Goal: Task Accomplishment & Management: Manage account settings

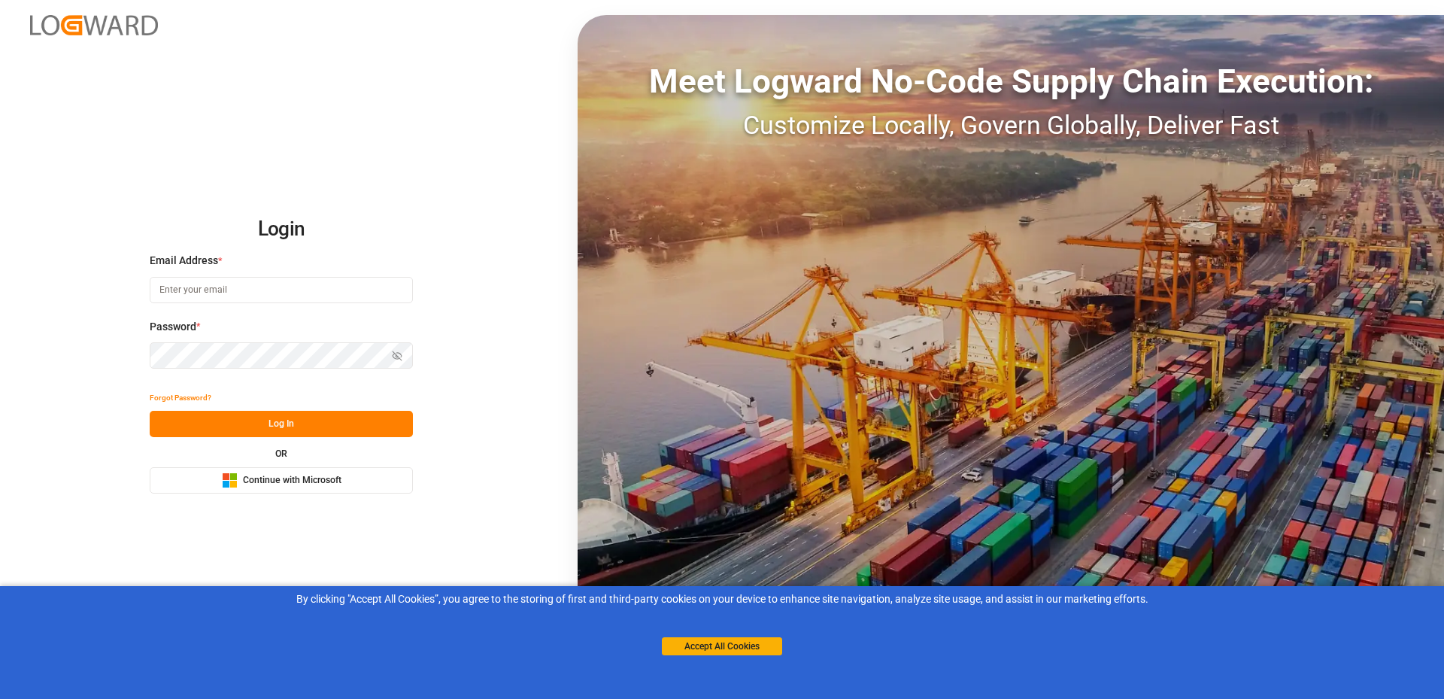
click at [241, 476] on div "Microsoft Logo Continue with Microsoft" at bounding box center [282, 480] width 120 height 16
click at [727, 646] on button "Accept All Cookies" at bounding box center [722, 646] width 120 height 18
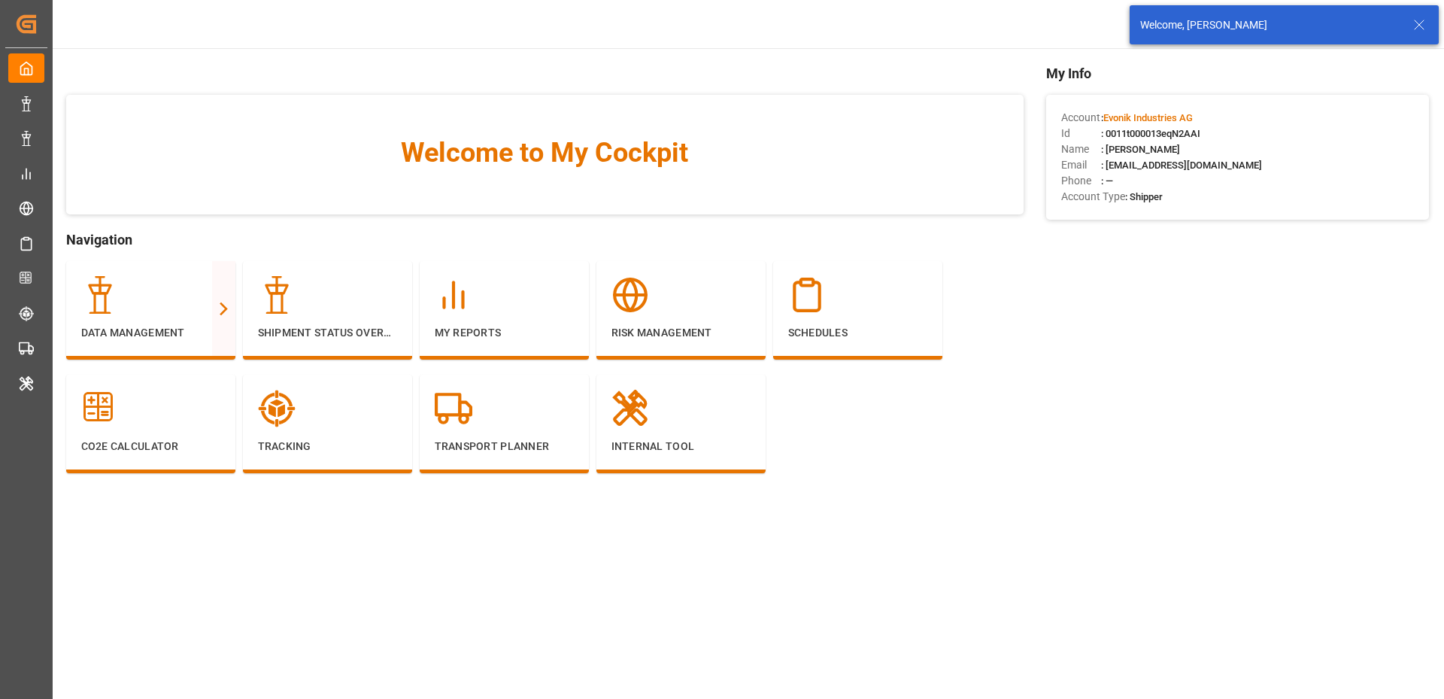
click at [1424, 21] on icon at bounding box center [1419, 25] width 18 height 18
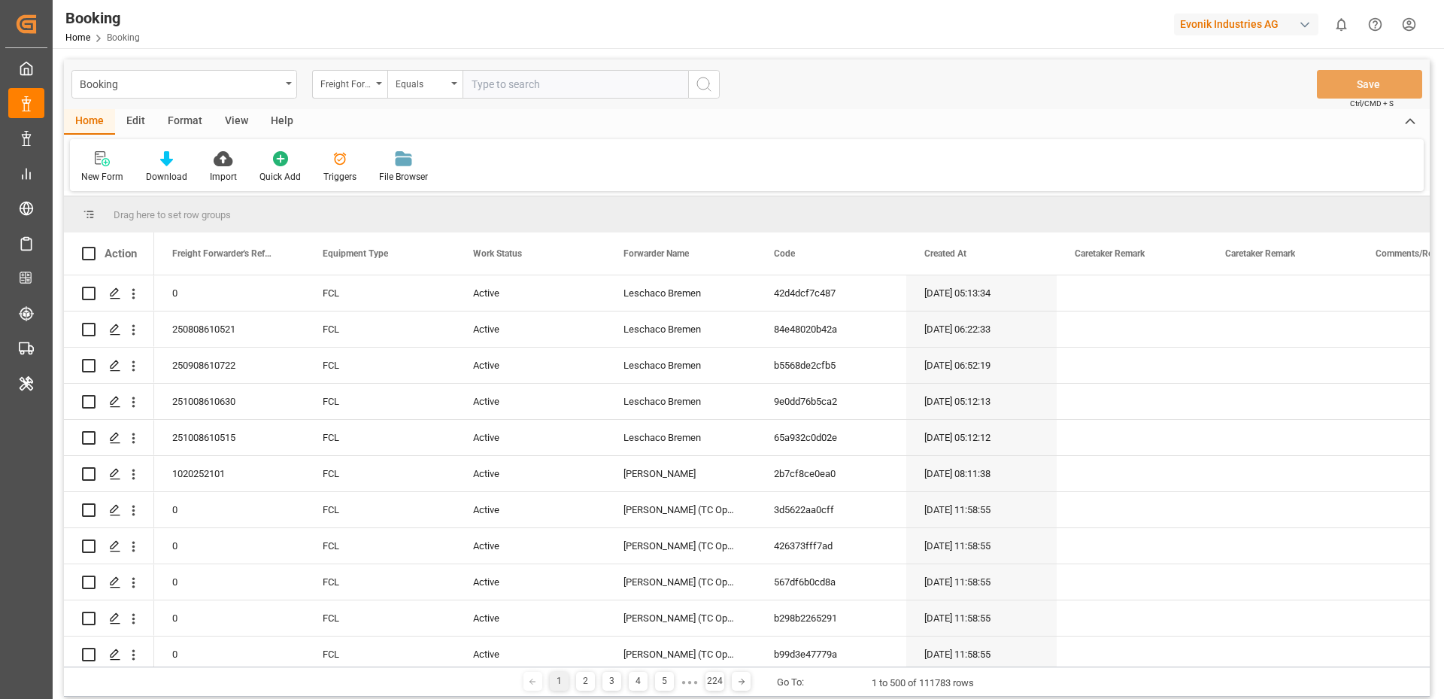
click at [129, 117] on div "Edit" at bounding box center [135, 122] width 41 height 26
click at [300, 172] on div "Configuration" at bounding box center [315, 177] width 56 height 14
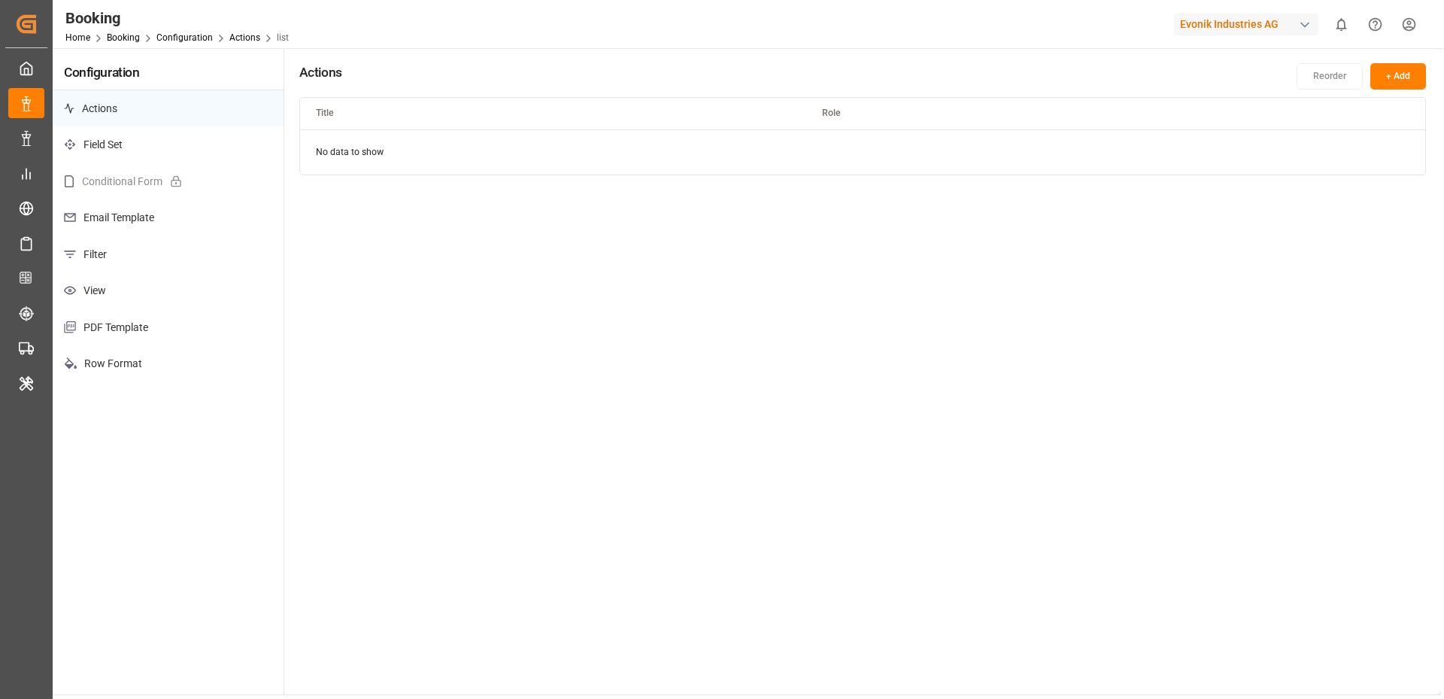
click at [99, 247] on p "Filter" at bounding box center [168, 254] width 231 height 37
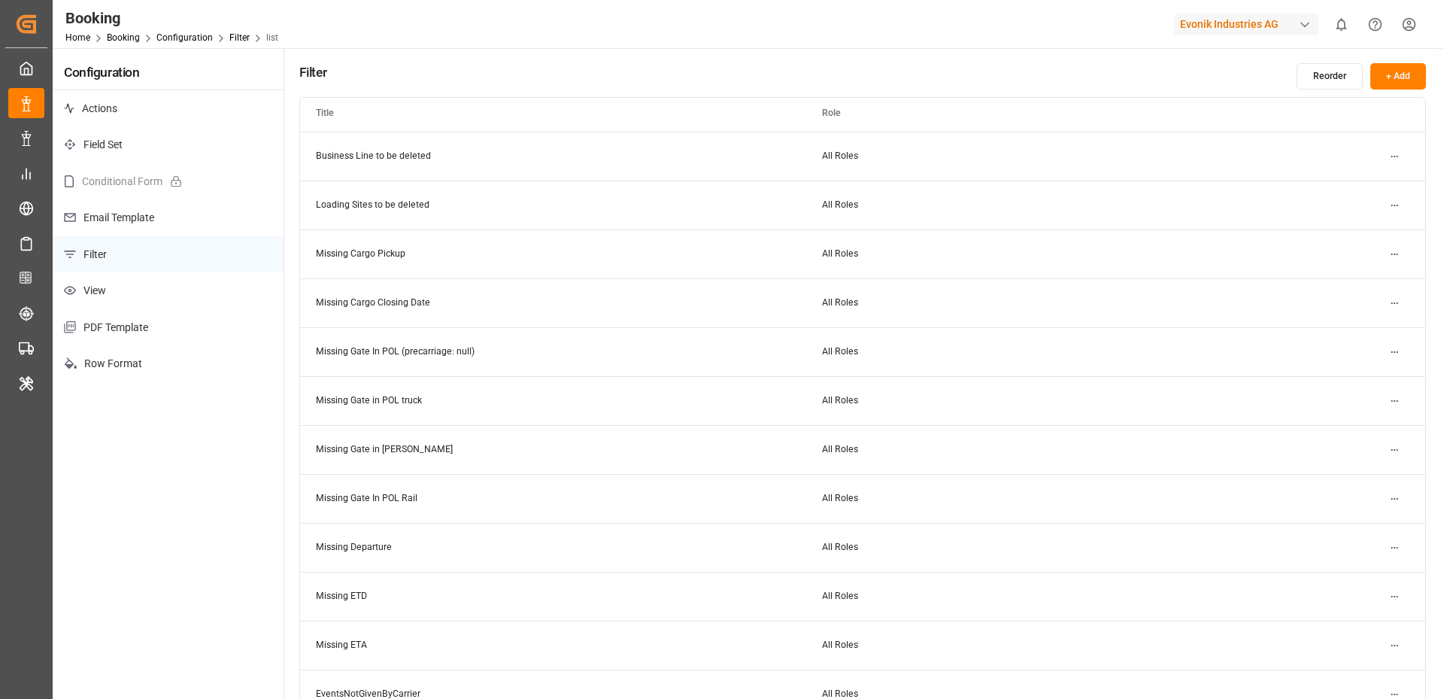
scroll to position [317, 0]
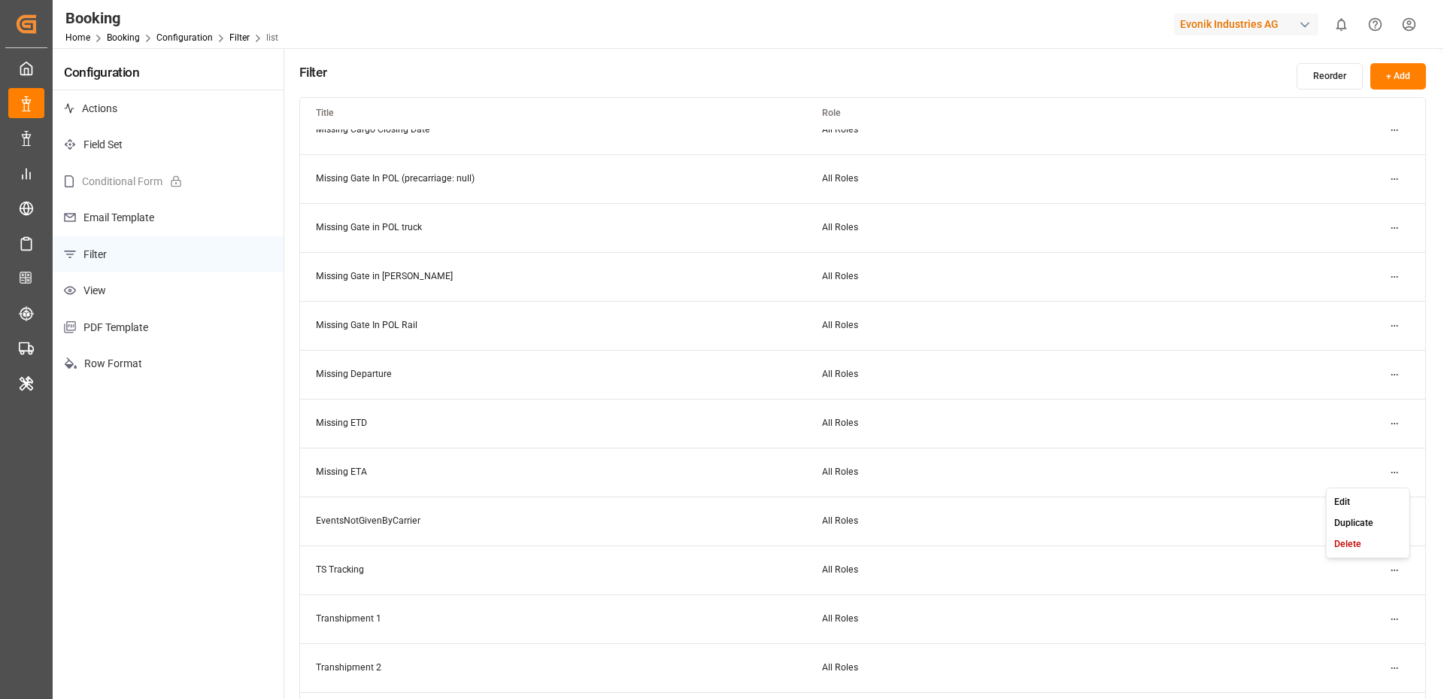
click at [1397, 474] on html "Created by potrace 1.15, written by Peter Selinger 2001-2017 Created by potrace…" at bounding box center [722, 349] width 1444 height 699
click at [1354, 493] on div "Edit" at bounding box center [1367, 501] width 77 height 21
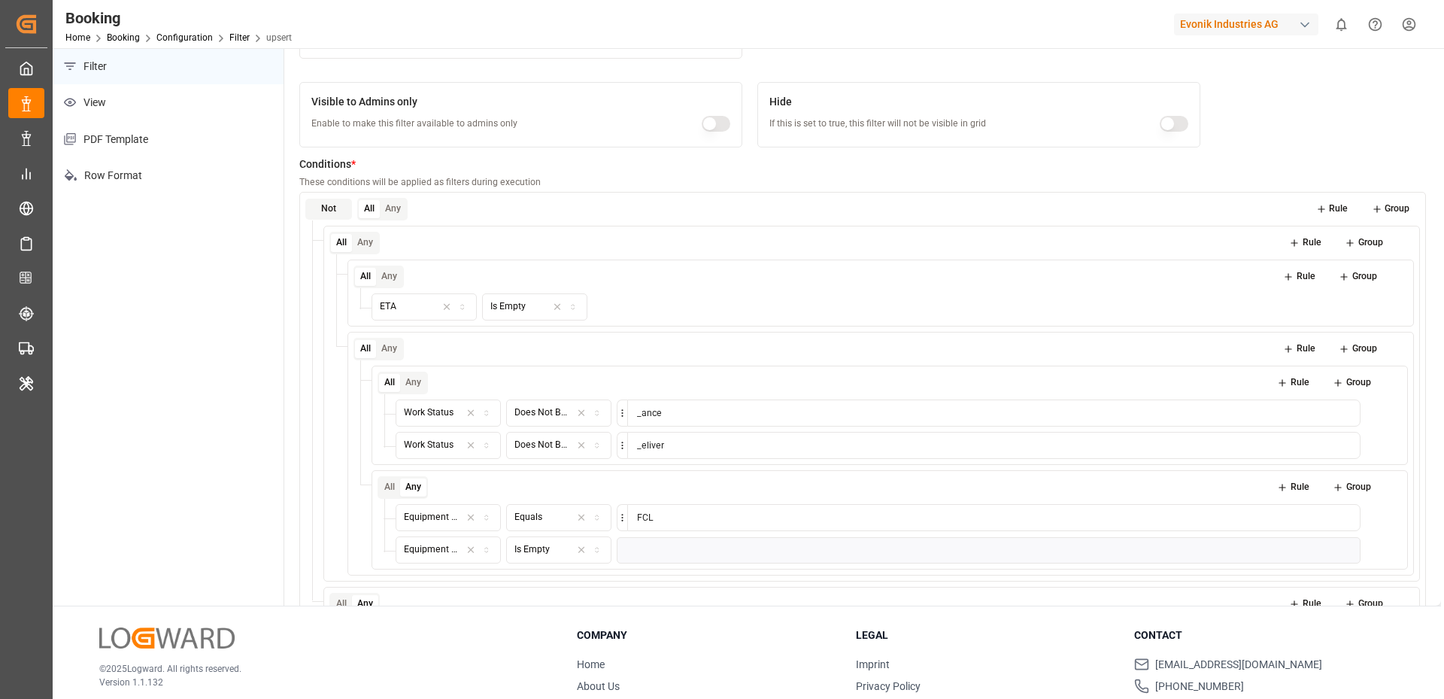
scroll to position [114, 0]
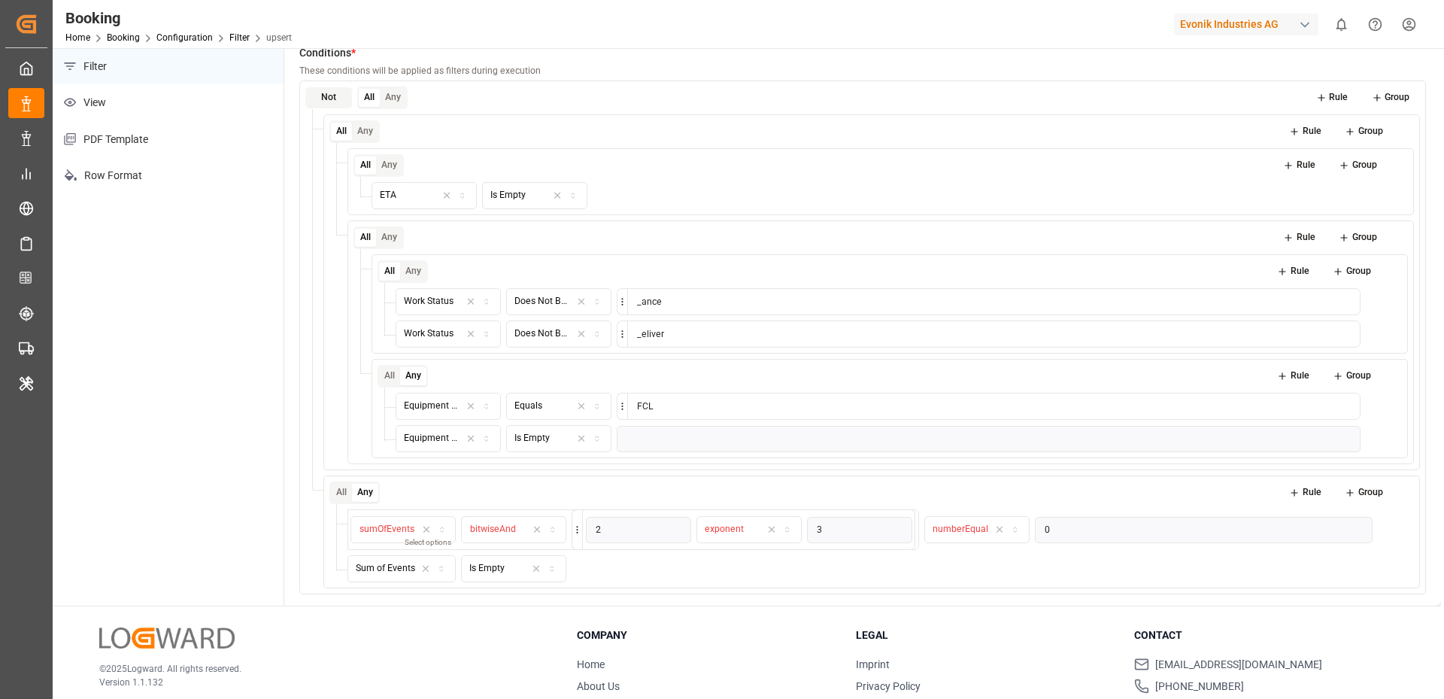
click at [504, 523] on span "bitwiseAnd" at bounding box center [493, 528] width 46 height 11
click at [754, 568] on div "Sum of Events Is Empty" at bounding box center [859, 568] width 1025 height 27
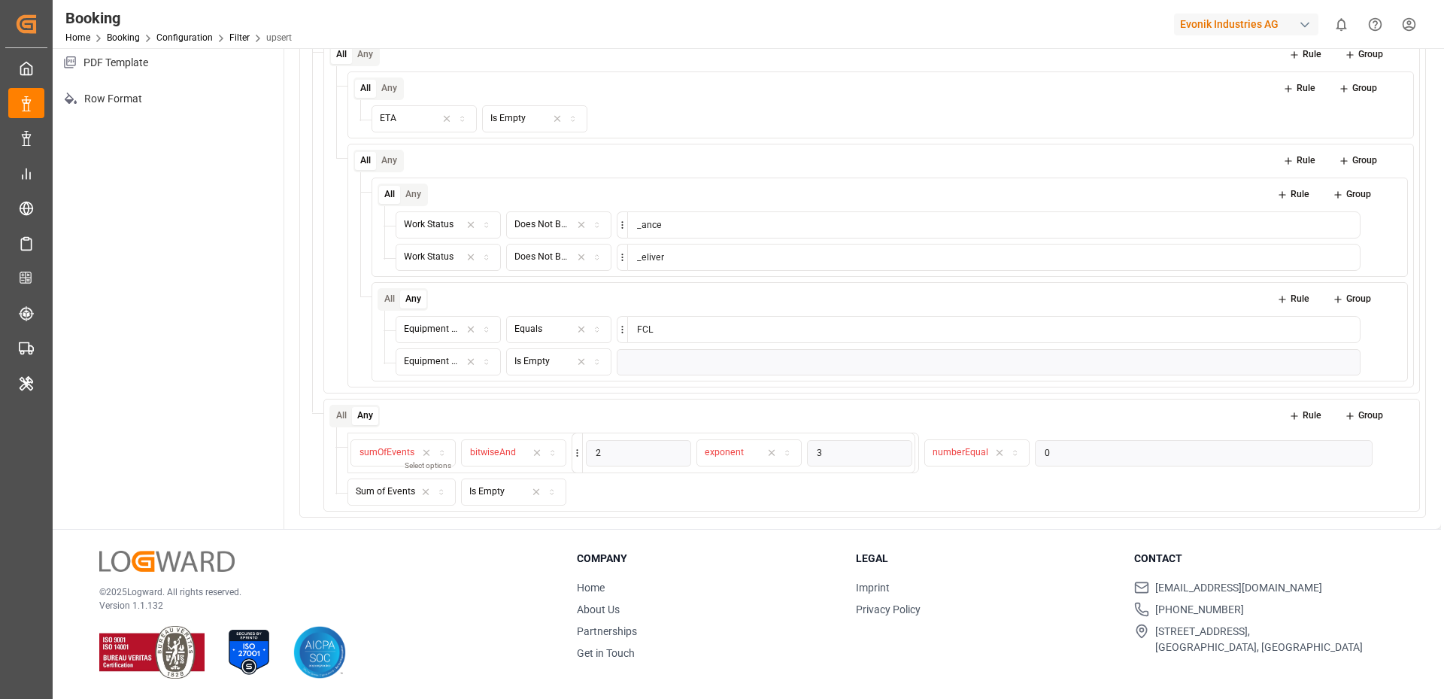
click at [114, 516] on div "Configuration Actions Field Set Conditional Form Email Template Filter View PDF…" at bounding box center [169, 155] width 232 height 745
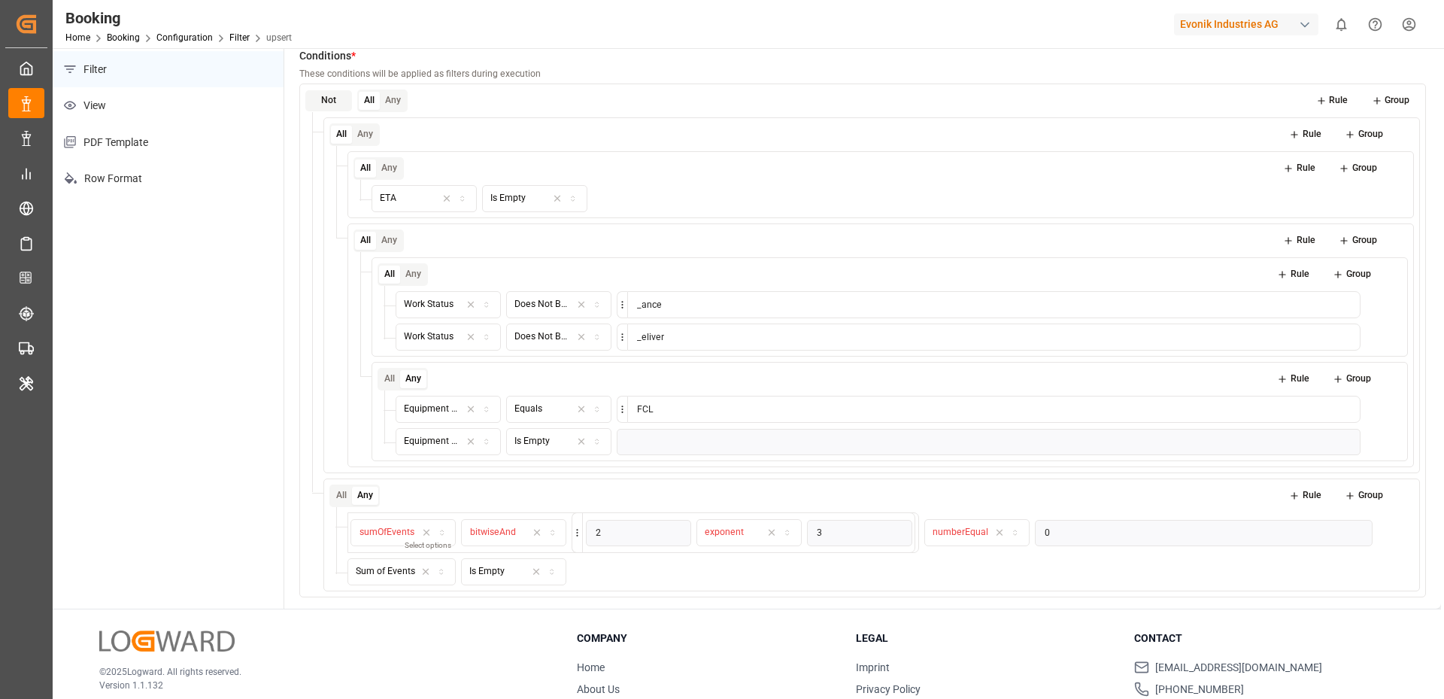
click at [1329, 97] on button "Rule" at bounding box center [1332, 100] width 53 height 21
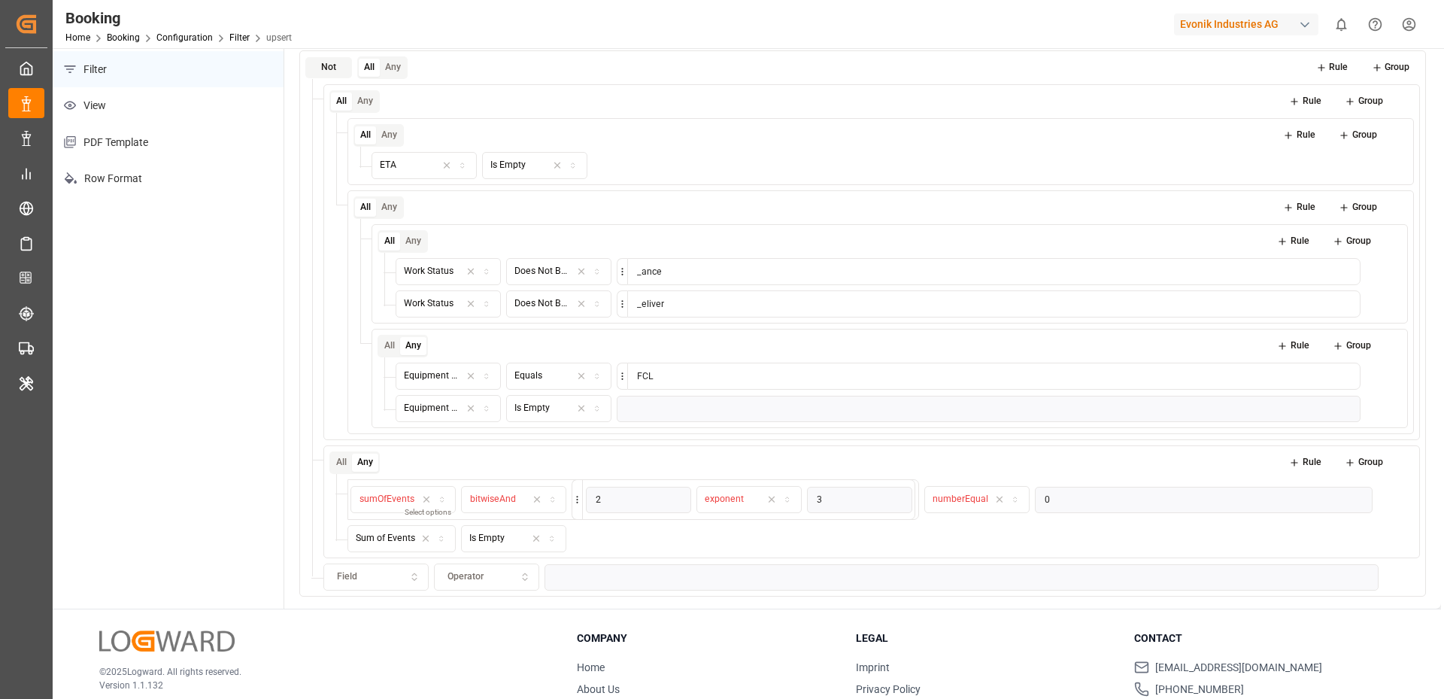
click at [1410, 572] on icon at bounding box center [1411, 577] width 11 height 11
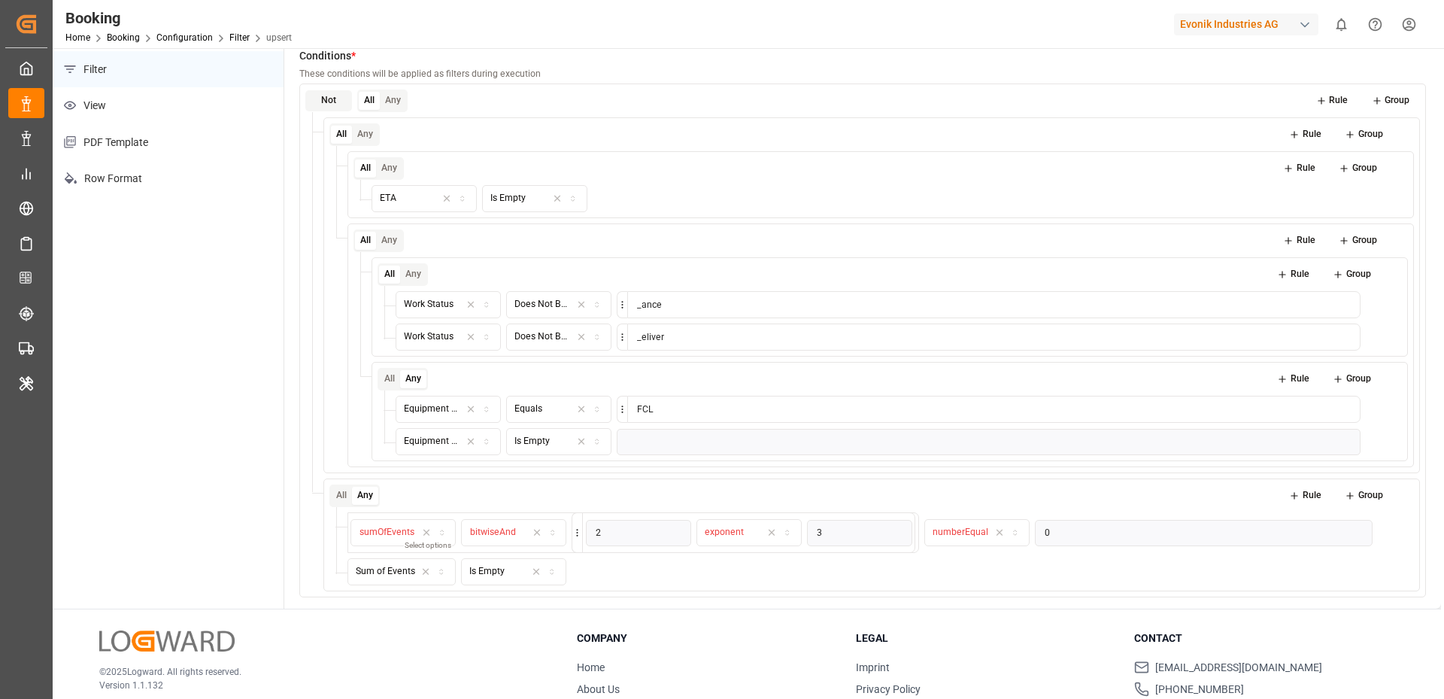
click at [1401, 99] on button "Group" at bounding box center [1390, 100] width 59 height 21
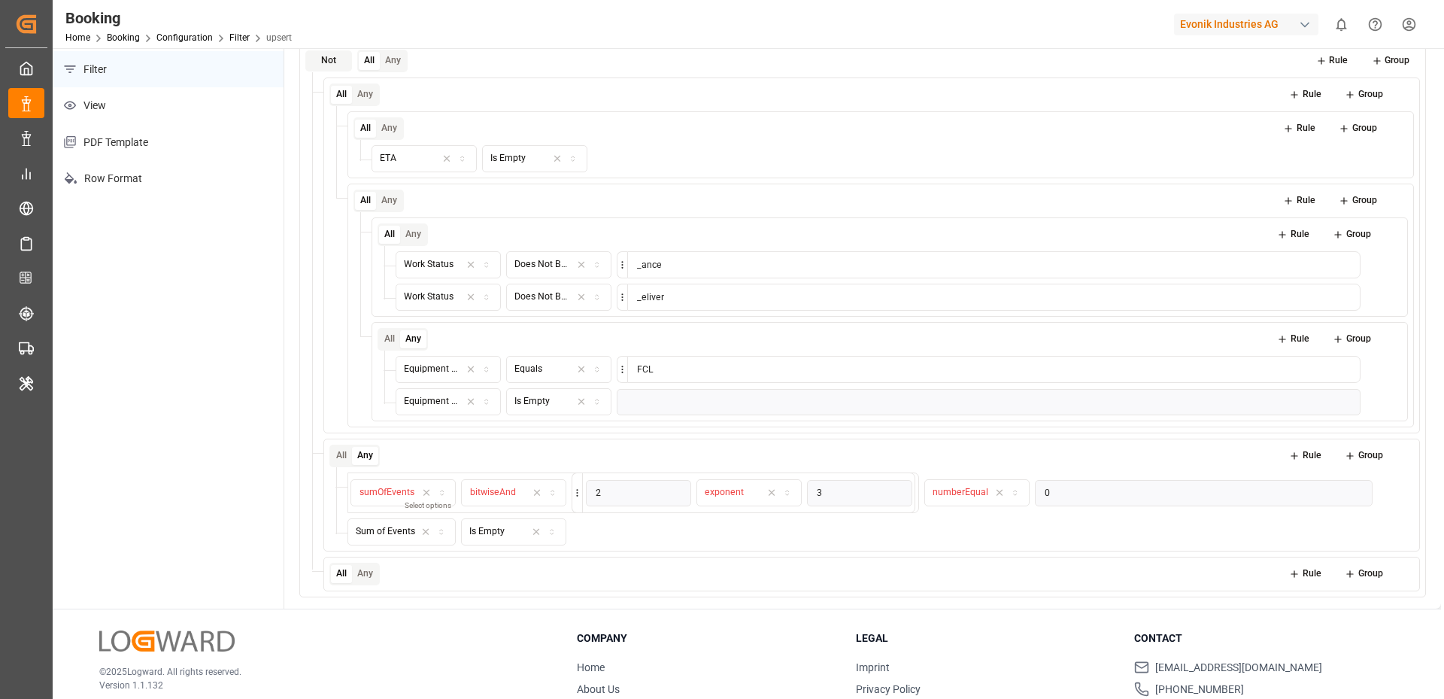
scroll to position [265, 0]
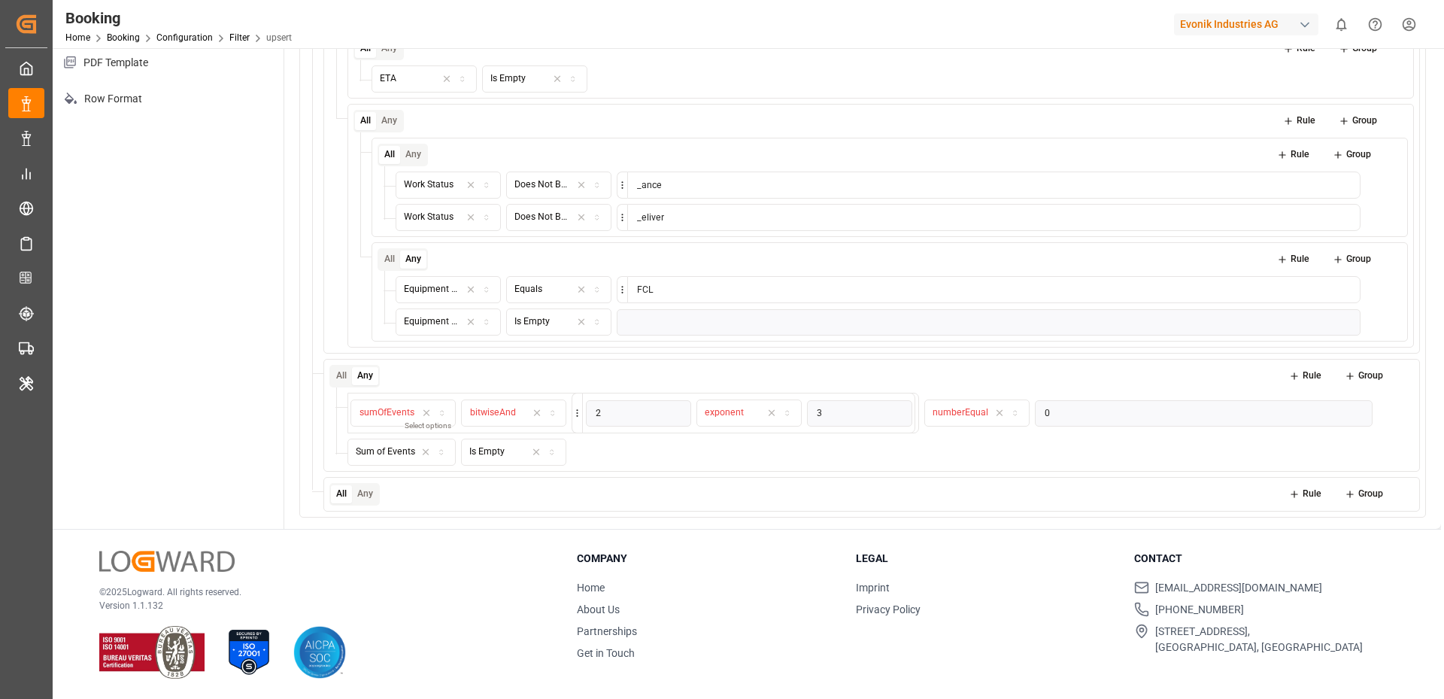
click at [1309, 492] on button "Rule" at bounding box center [1305, 494] width 53 height 21
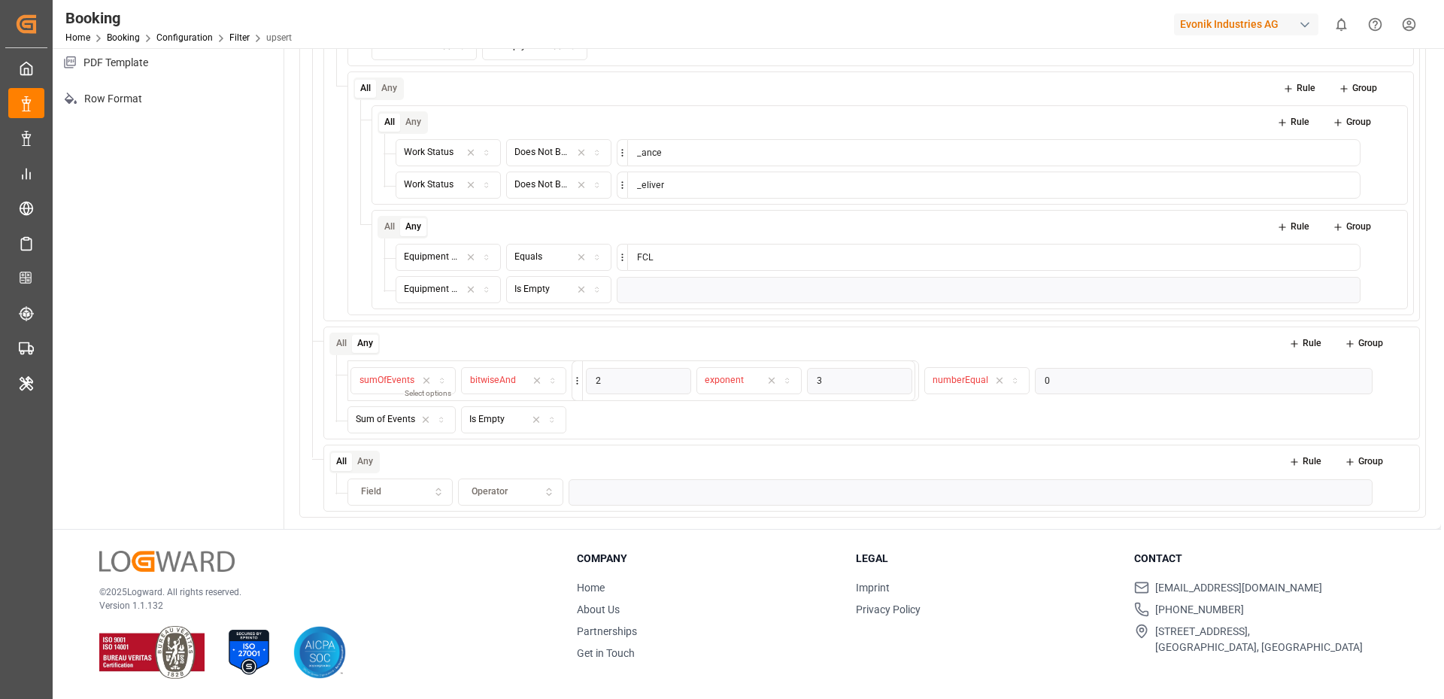
click at [387, 490] on div "Field" at bounding box center [399, 492] width 99 height 14
type input "delive"
click at [385, 551] on div "Delivery No." at bounding box center [442, 545] width 191 height 21
click at [499, 496] on button "Operator" at bounding box center [510, 491] width 105 height 27
click at [494, 546] on div "Includes" at bounding box center [552, 545] width 188 height 21
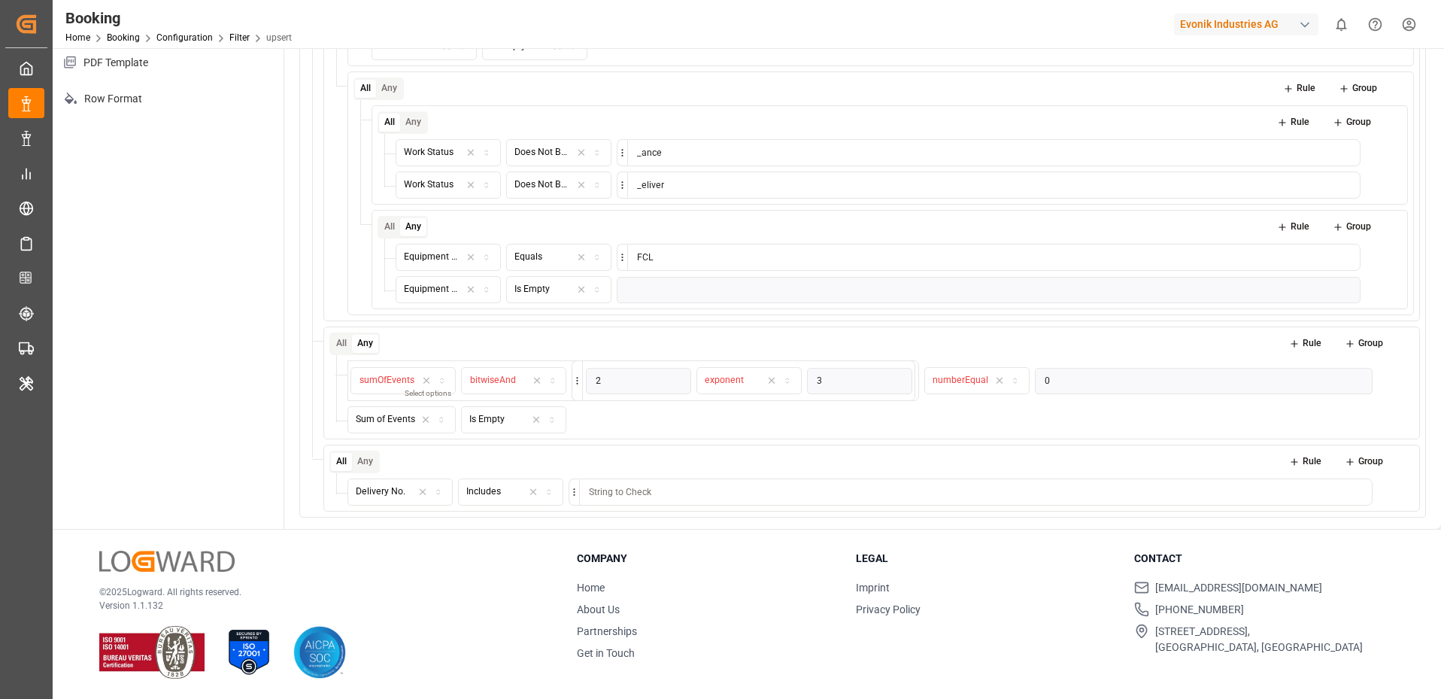
click at [614, 485] on input at bounding box center [975, 491] width 793 height 27
type input "1"
click at [484, 538] on div "© 2025 Logward. All rights reserved. Version 1.1.132 Company Home About Us Part…" at bounding box center [747, 614] width 1388 height 171
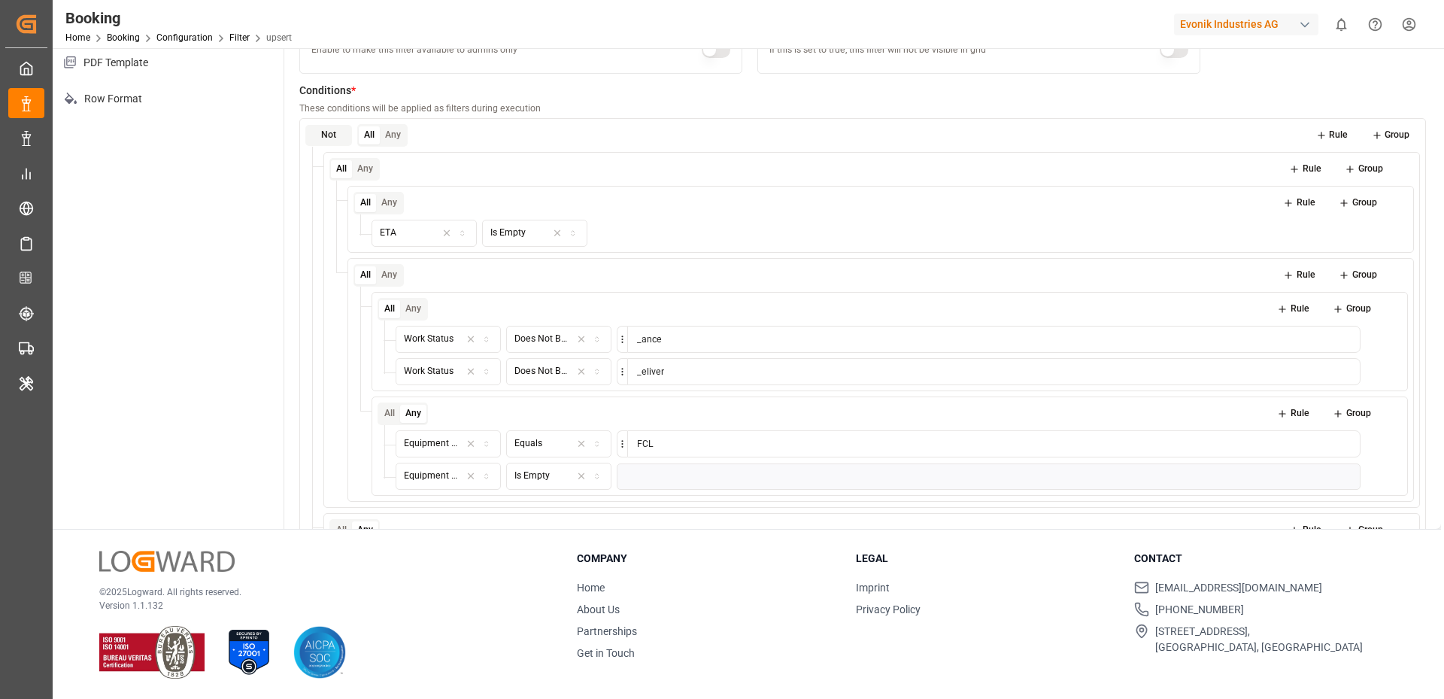
scroll to position [0, 0]
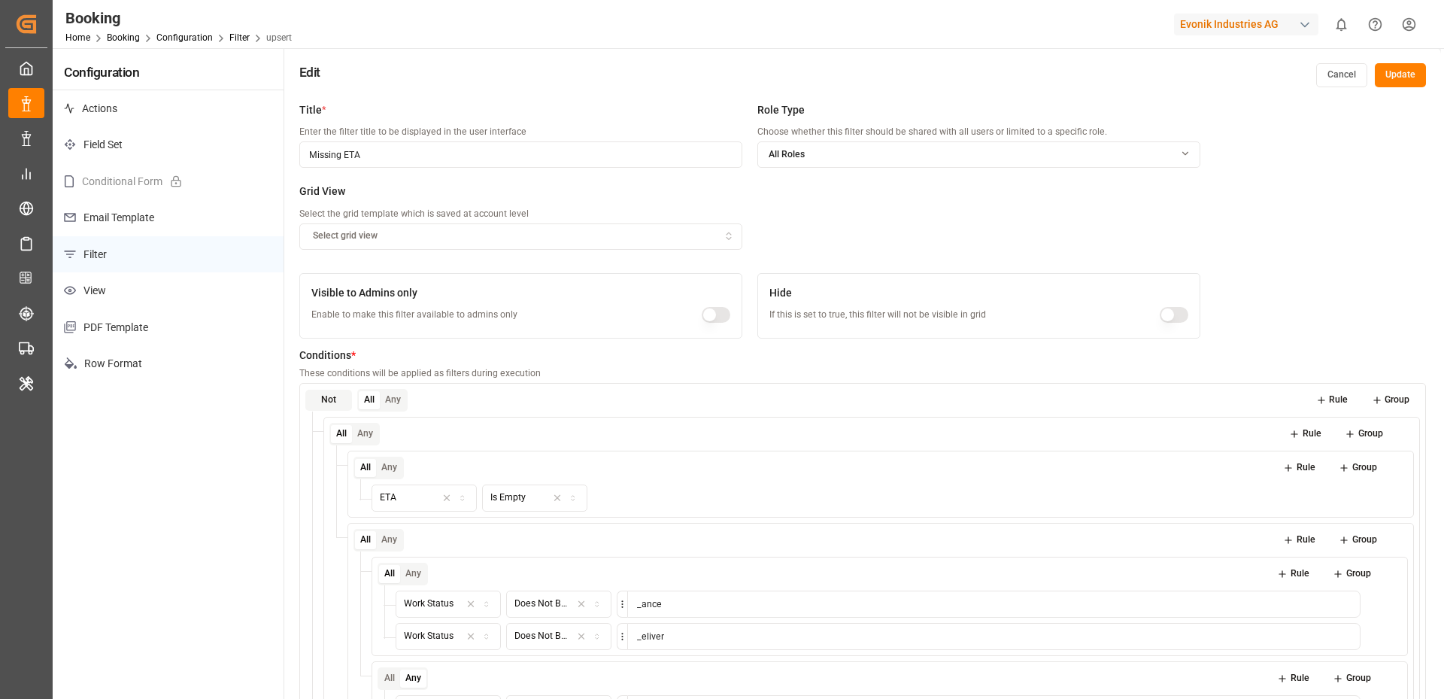
click at [1403, 83] on button "Update" at bounding box center [1400, 75] width 51 height 24
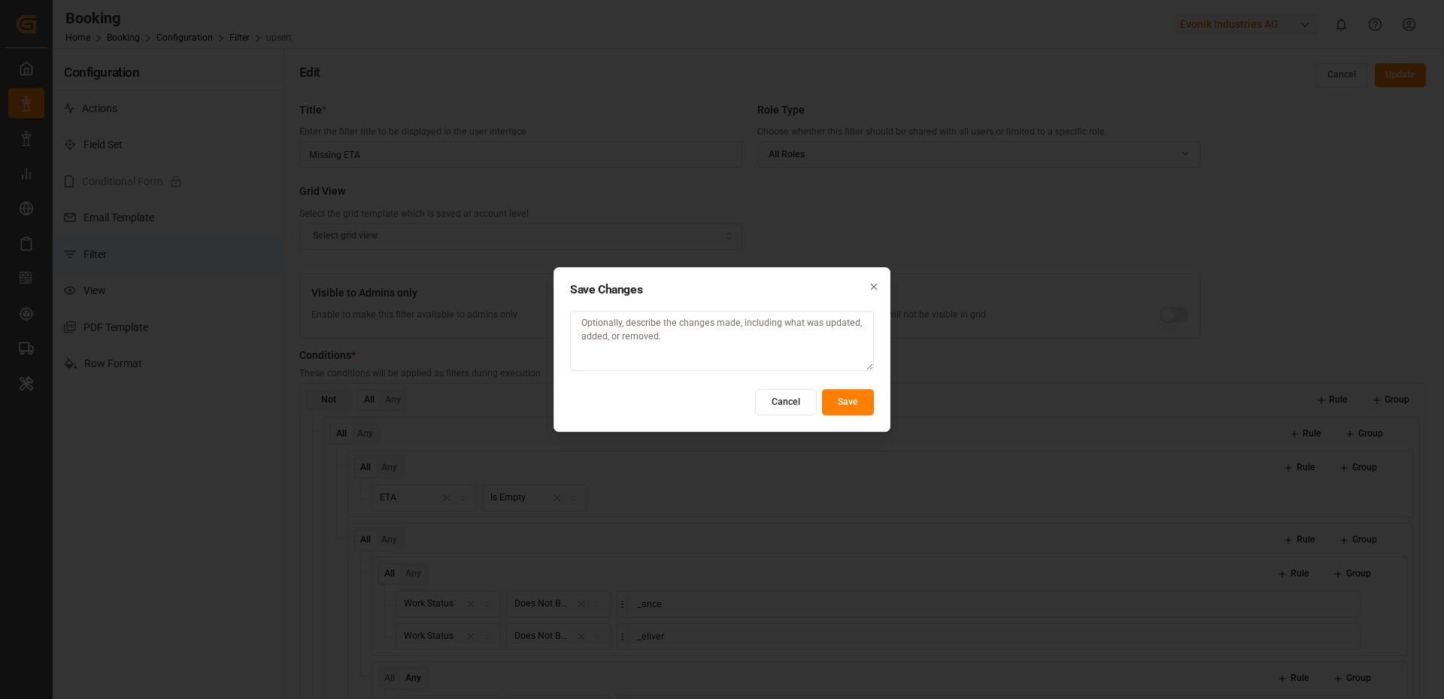
click at [842, 402] on button "Save" at bounding box center [848, 402] width 52 height 26
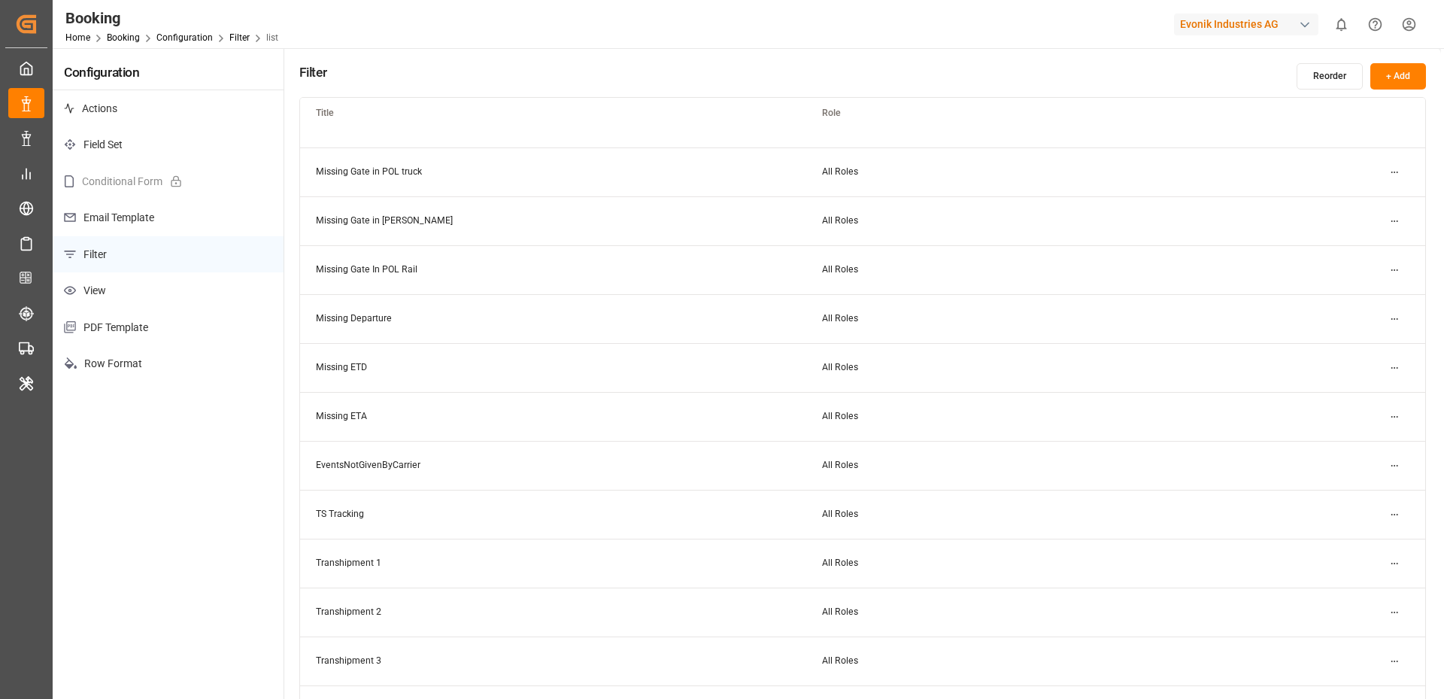
scroll to position [506, 0]
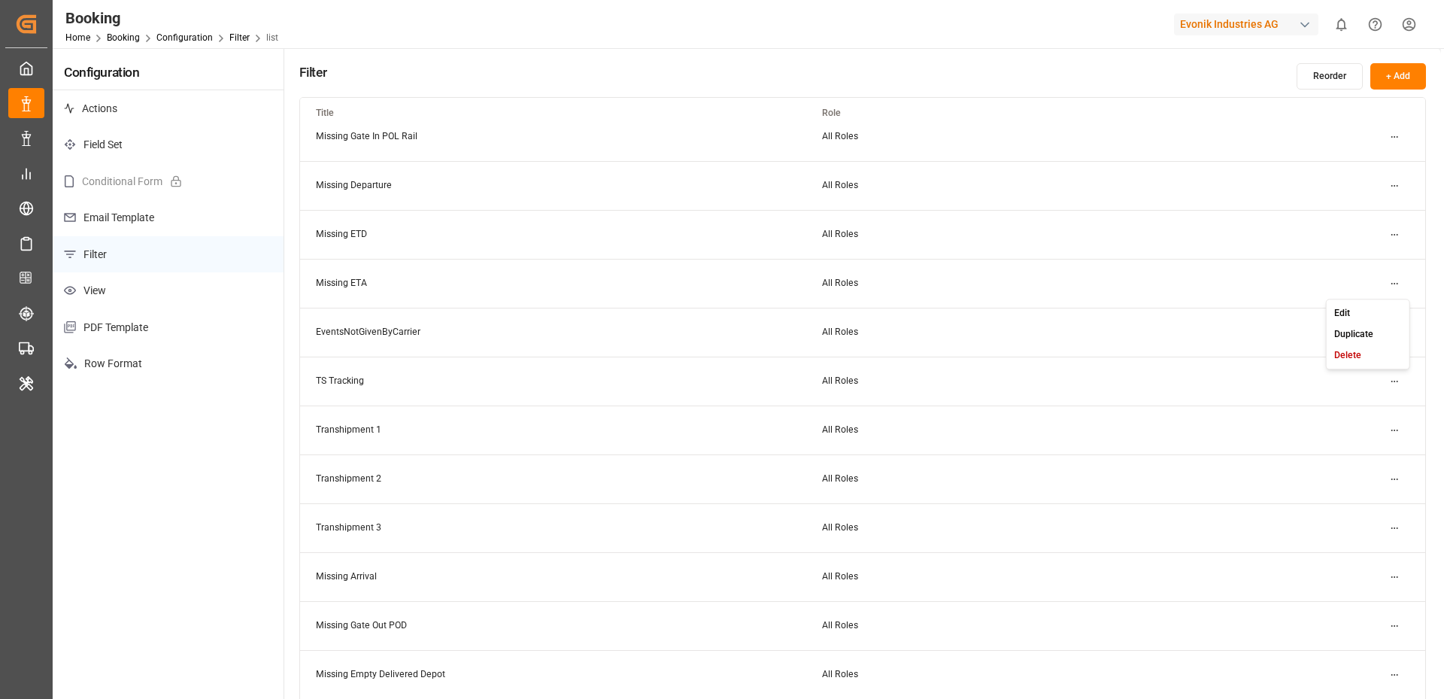
click at [1390, 284] on html "Created by potrace 1.15, written by Peter Selinger 2001-2017 Created by potrace…" at bounding box center [722, 349] width 1444 height 699
click at [1347, 311] on small "Edit" at bounding box center [1342, 312] width 16 height 9
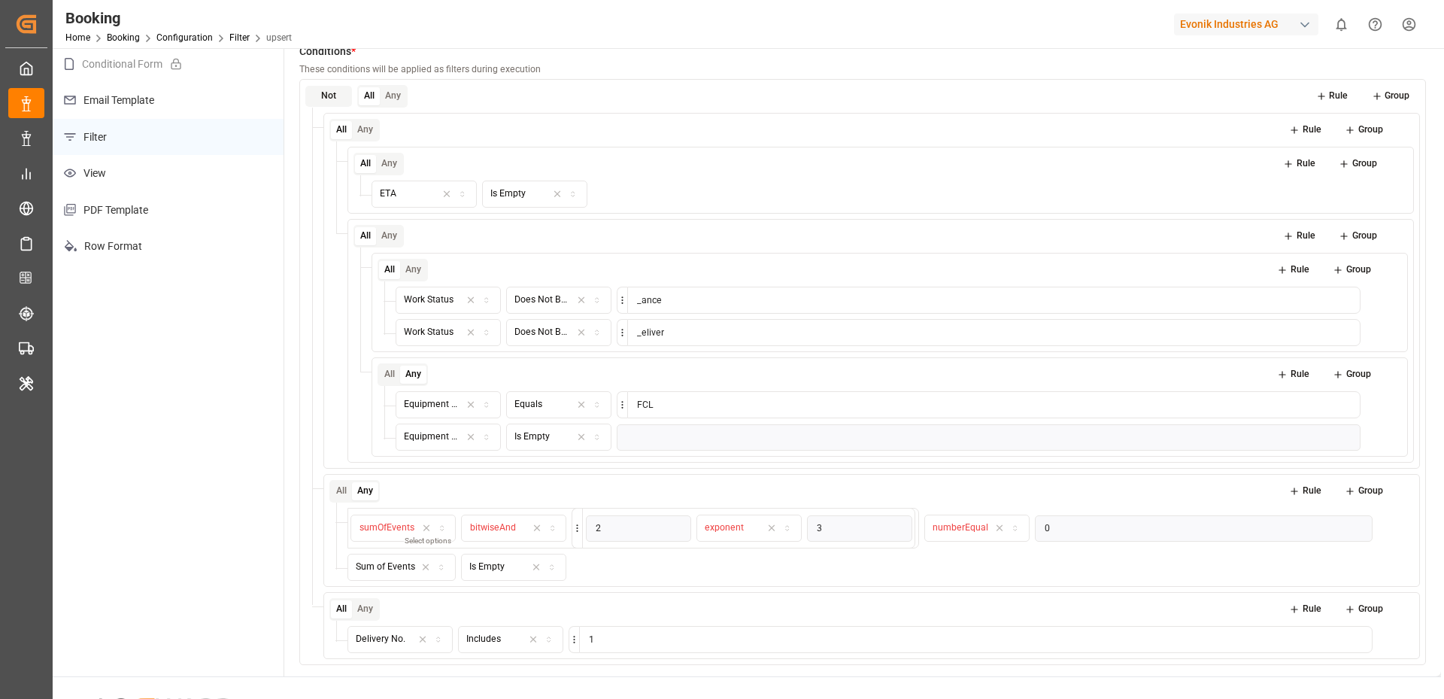
scroll to position [265, 0]
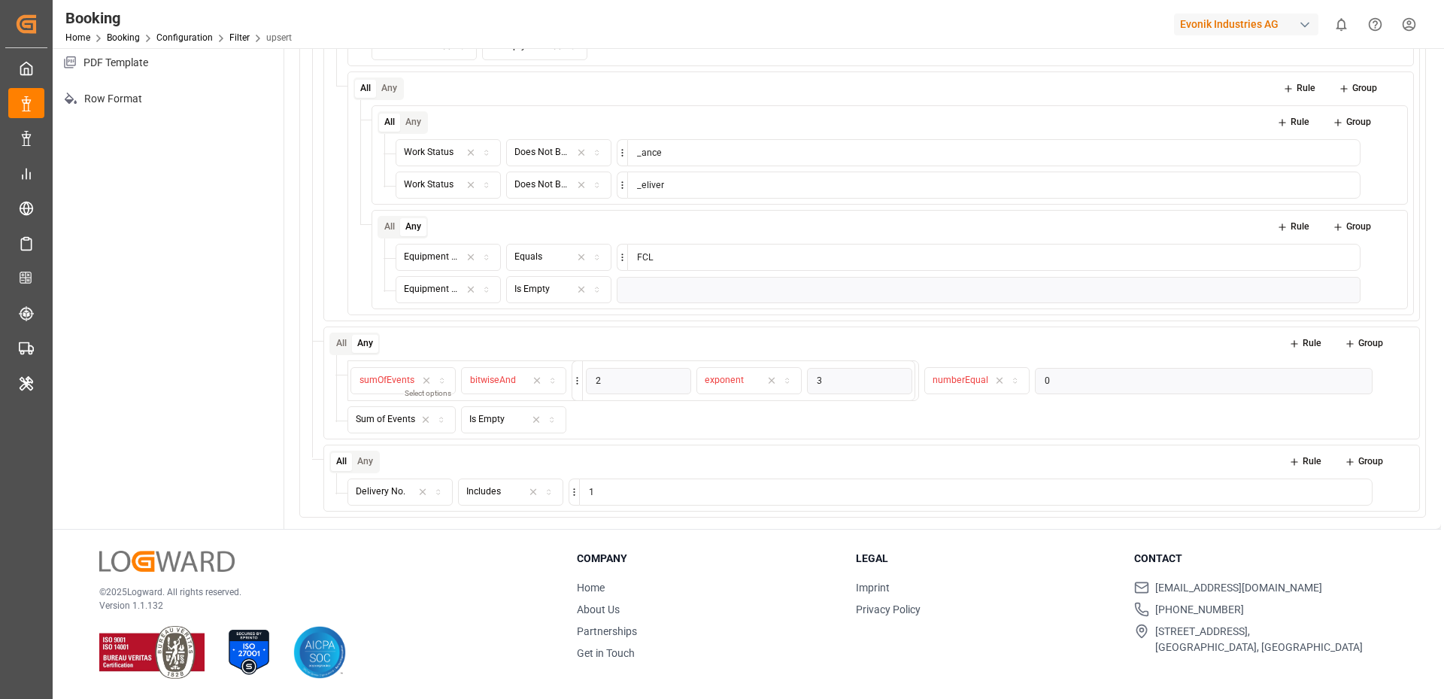
click at [60, 481] on div "Configuration Actions Field Set Conditional Form Email Template Filter View PDF…" at bounding box center [169, 155] width 232 height 745
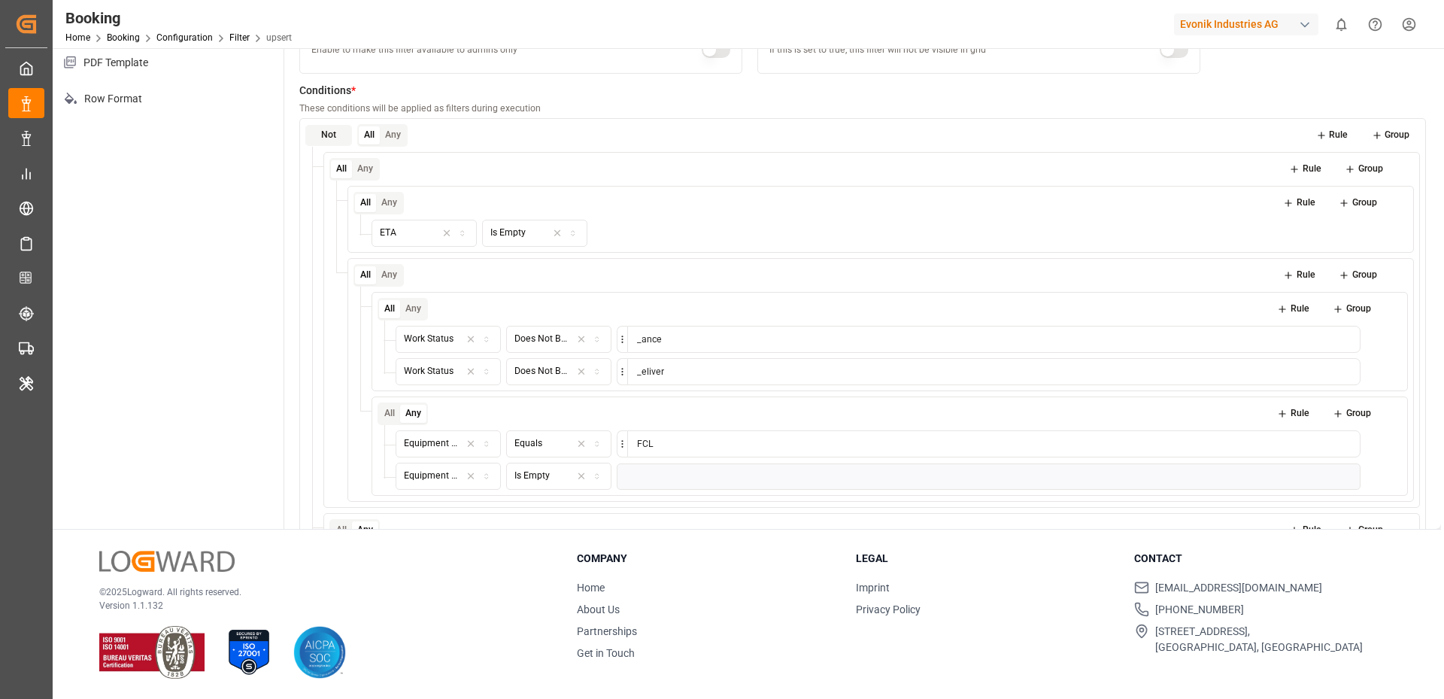
scroll to position [0, 0]
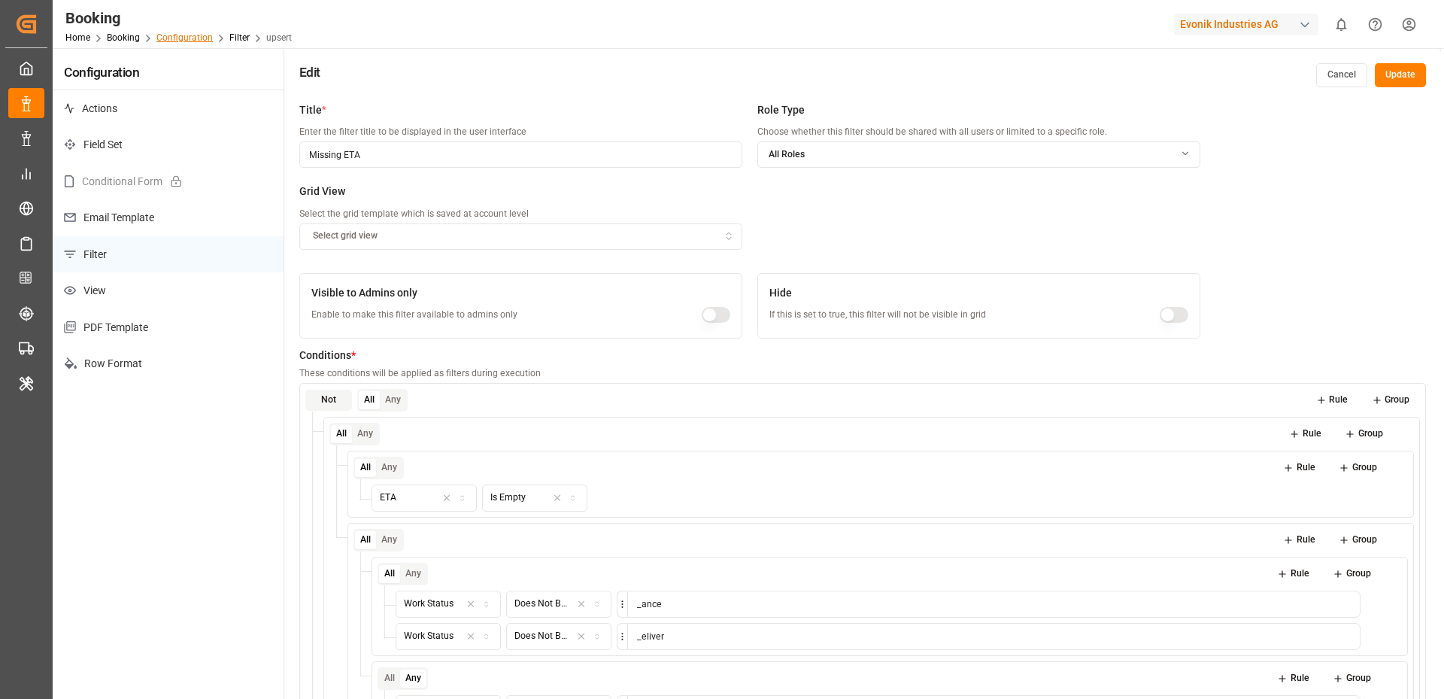
click at [174, 36] on link "Configuration" at bounding box center [184, 37] width 56 height 11
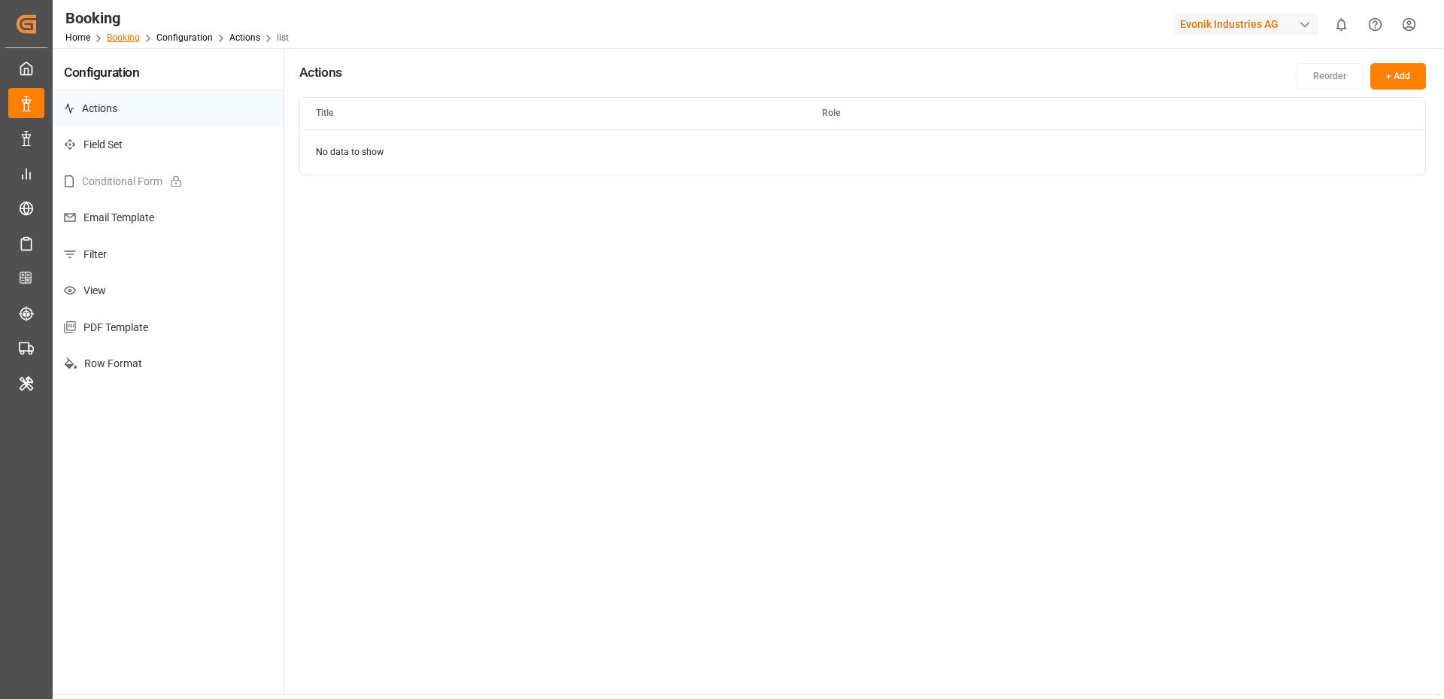
click at [130, 38] on link "Booking" at bounding box center [123, 37] width 33 height 11
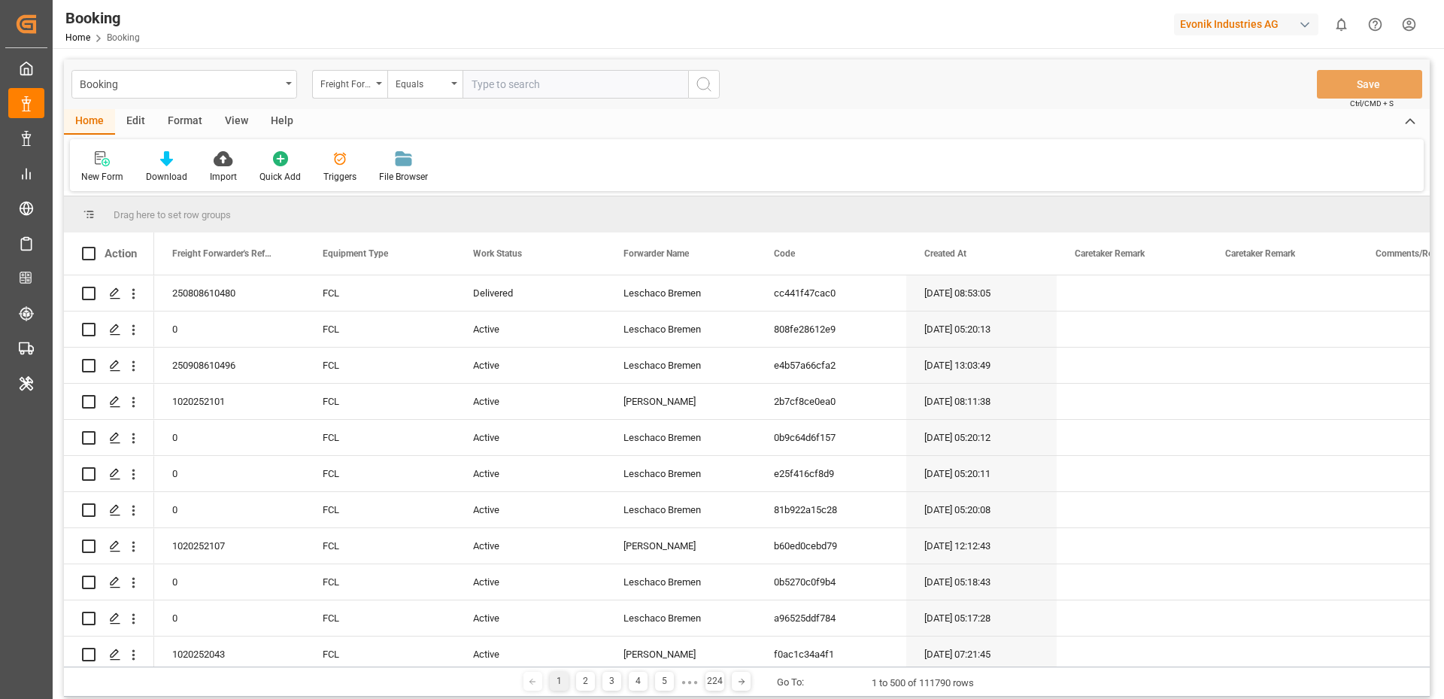
click at [188, 127] on div "Format" at bounding box center [184, 122] width 57 height 26
click at [95, 171] on div "Filter Rows" at bounding box center [103, 177] width 44 height 14
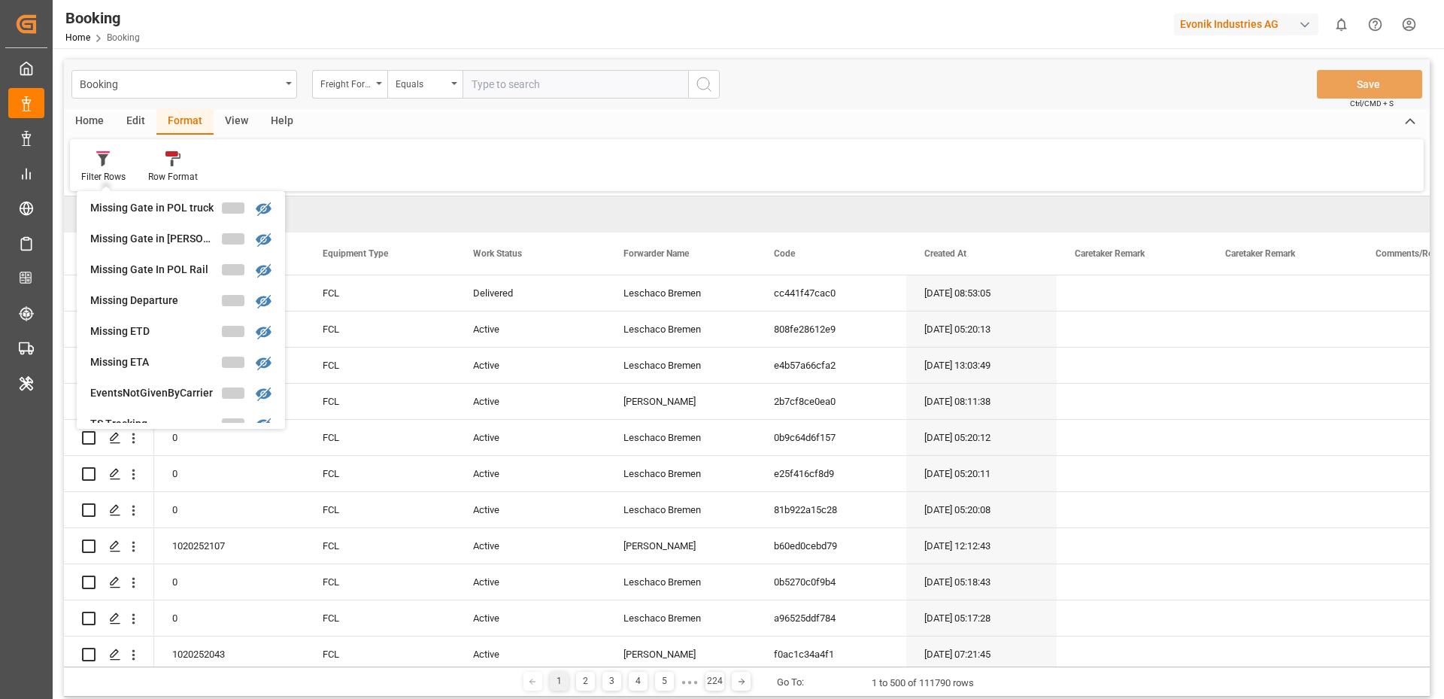
scroll to position [271, 0]
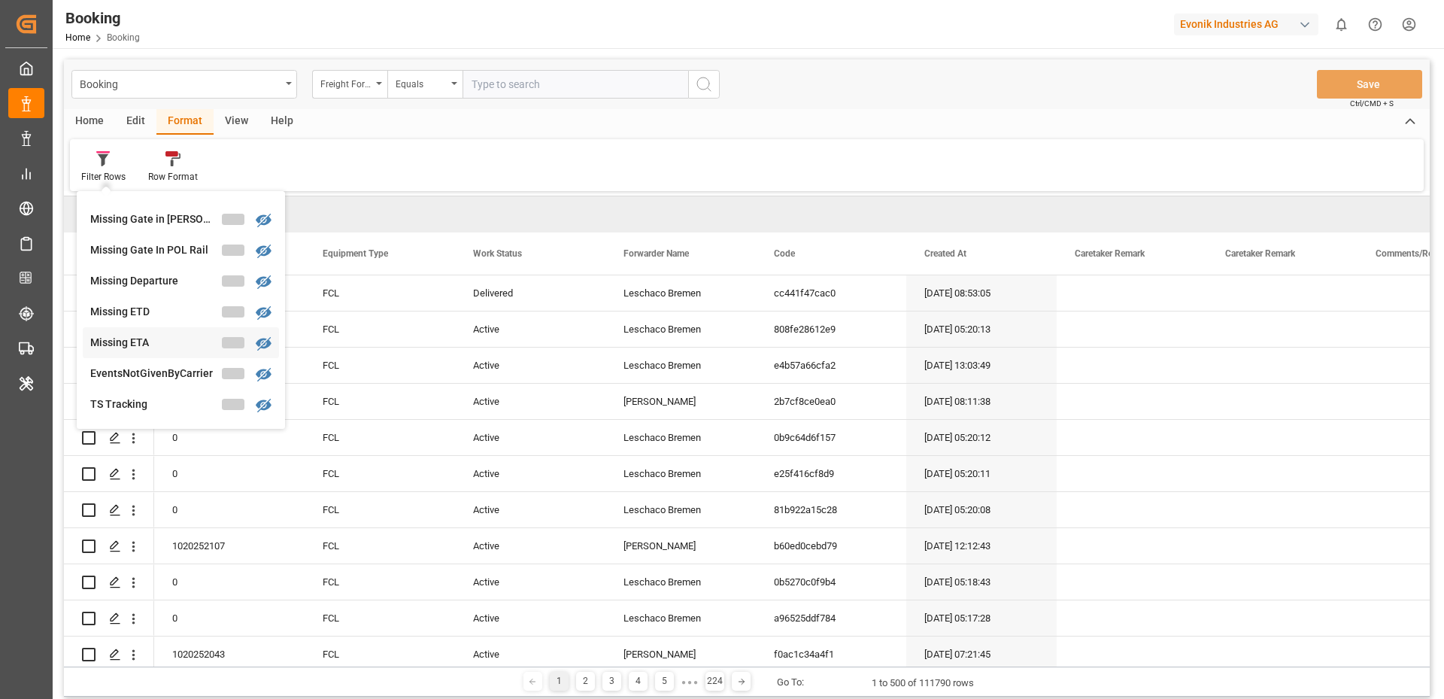
click at [133, 341] on div "Missing ETA" at bounding box center [156, 343] width 132 height 16
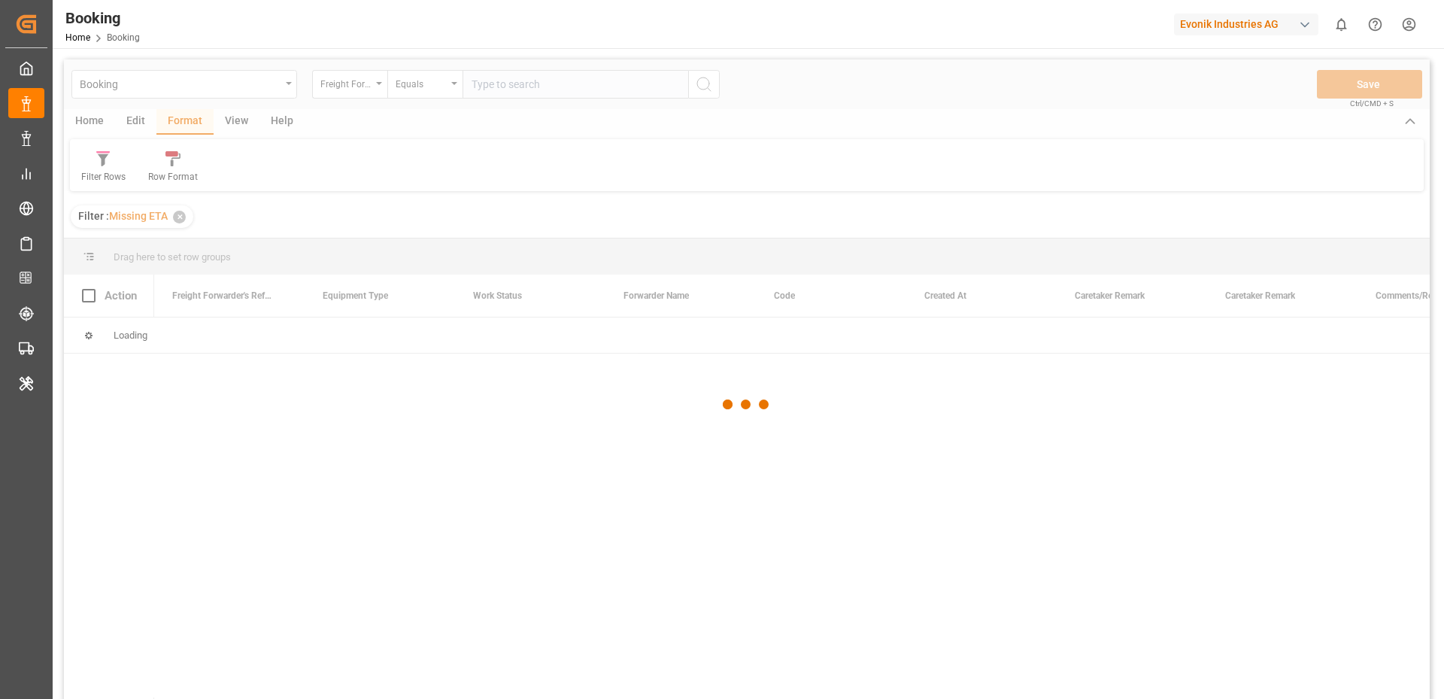
click at [640, 171] on div at bounding box center [747, 404] width 1366 height 690
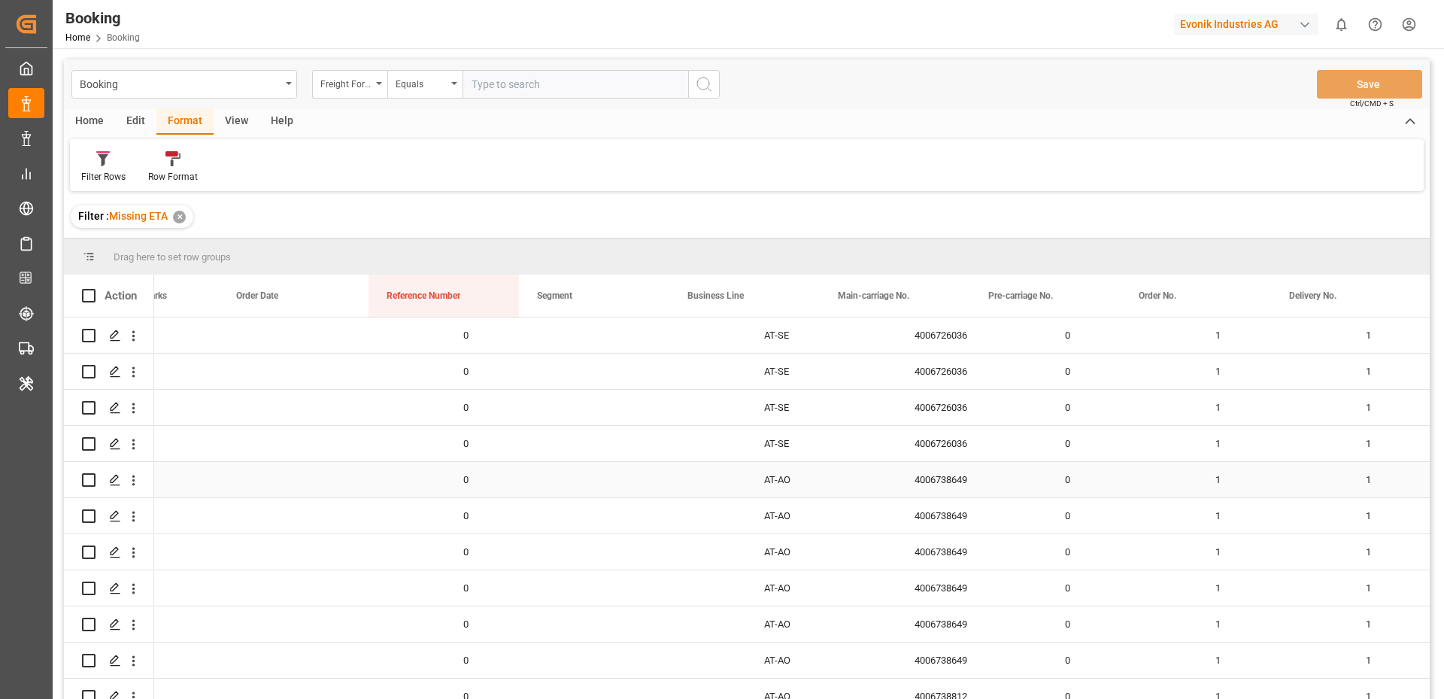
scroll to position [0, 1595]
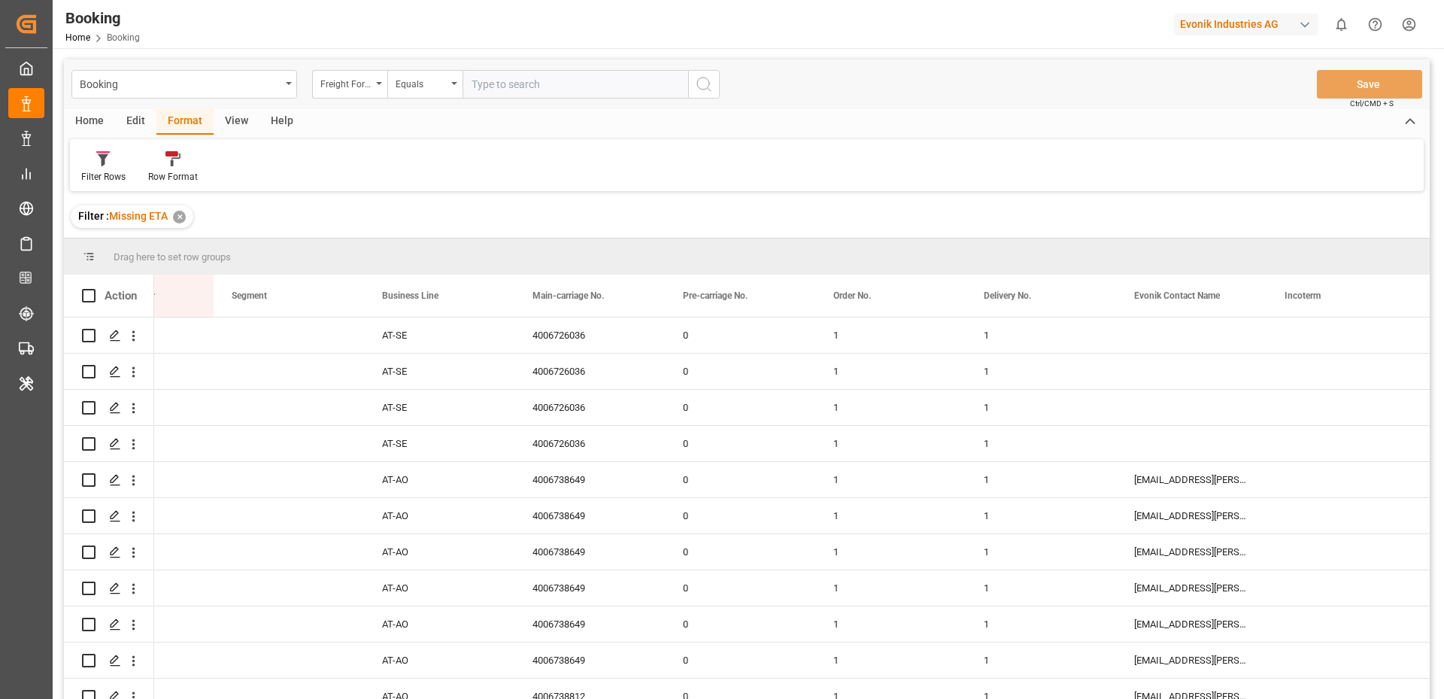
click at [131, 119] on div "Edit" at bounding box center [135, 122] width 41 height 26
click at [316, 168] on div "Configuration" at bounding box center [314, 166] width 79 height 33
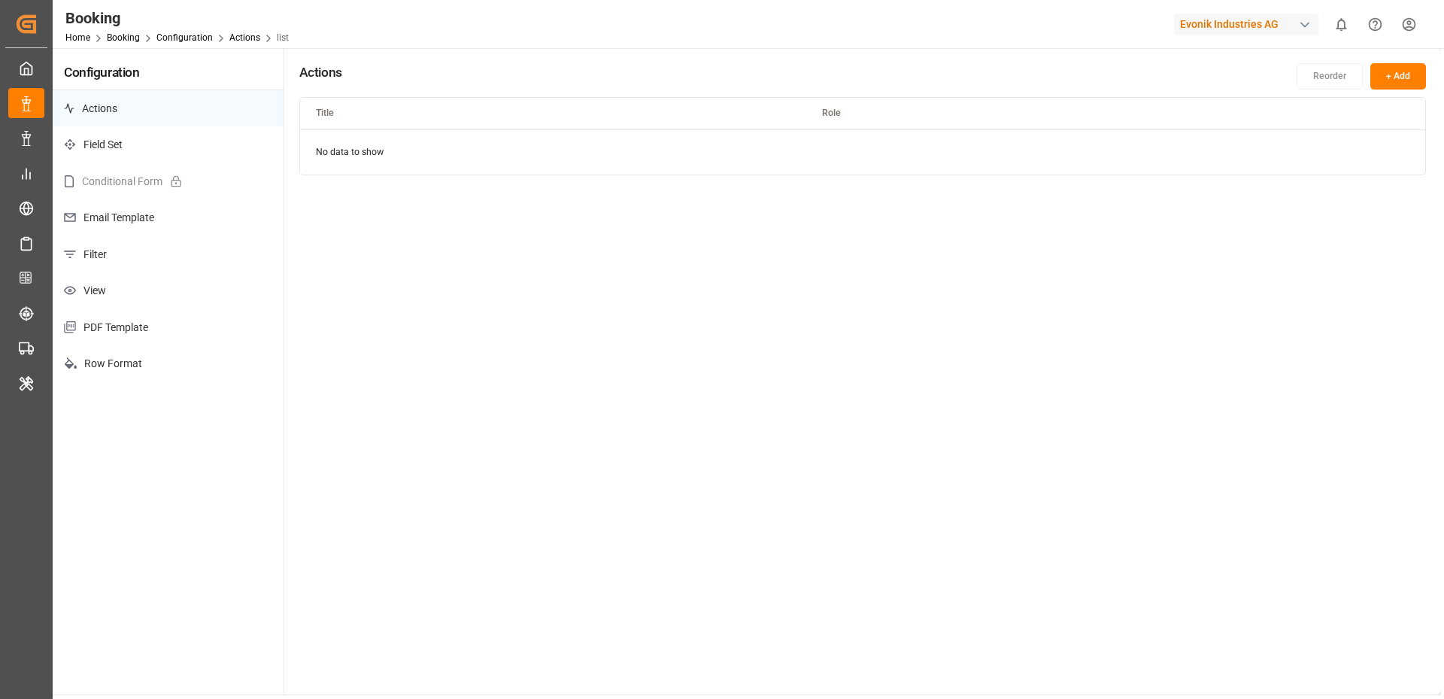
click at [94, 244] on p "Filter" at bounding box center [168, 254] width 231 height 37
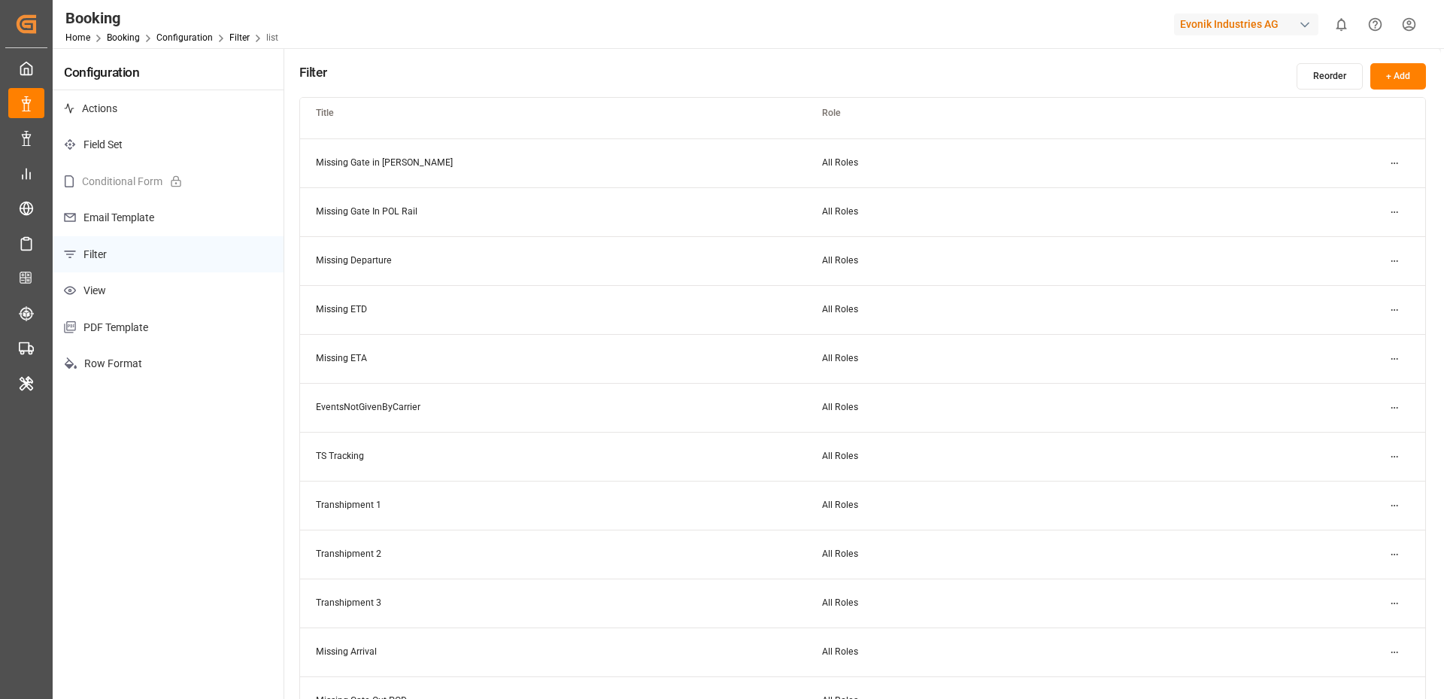
scroll to position [530, 0]
click at [1393, 260] on html "Created by potrace 1.15, written by Peter Selinger 2001-2017 Created by potrace…" at bounding box center [722, 349] width 1444 height 699
click at [1355, 289] on div "Edit" at bounding box center [1367, 288] width 77 height 21
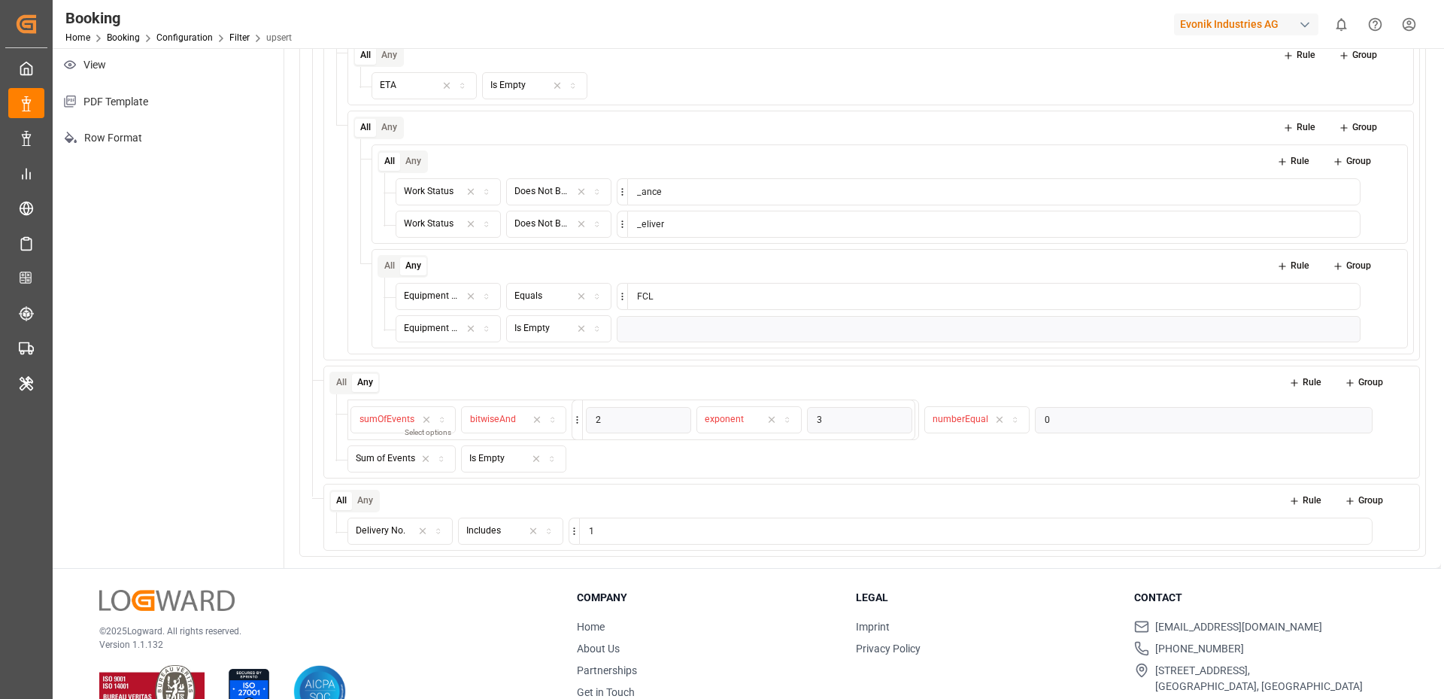
scroll to position [265, 0]
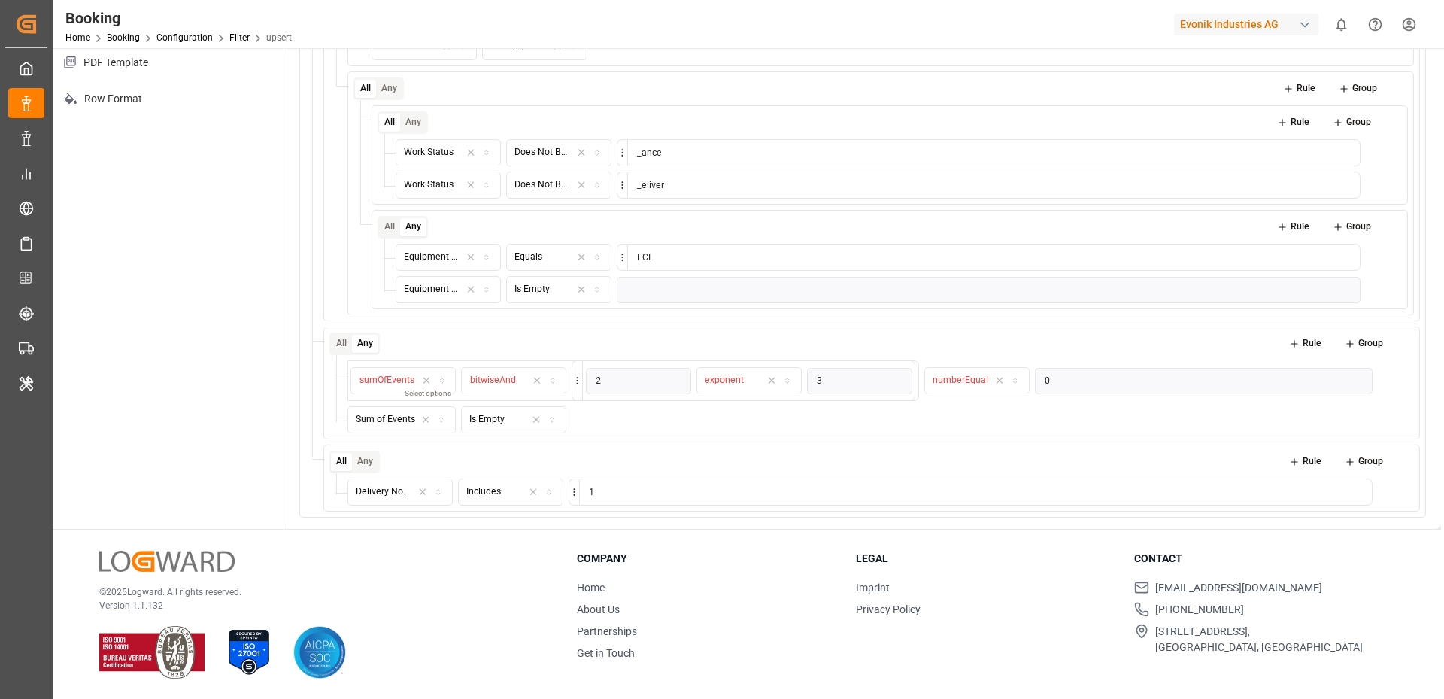
click at [1406, 457] on icon at bounding box center [1405, 462] width 11 height 11
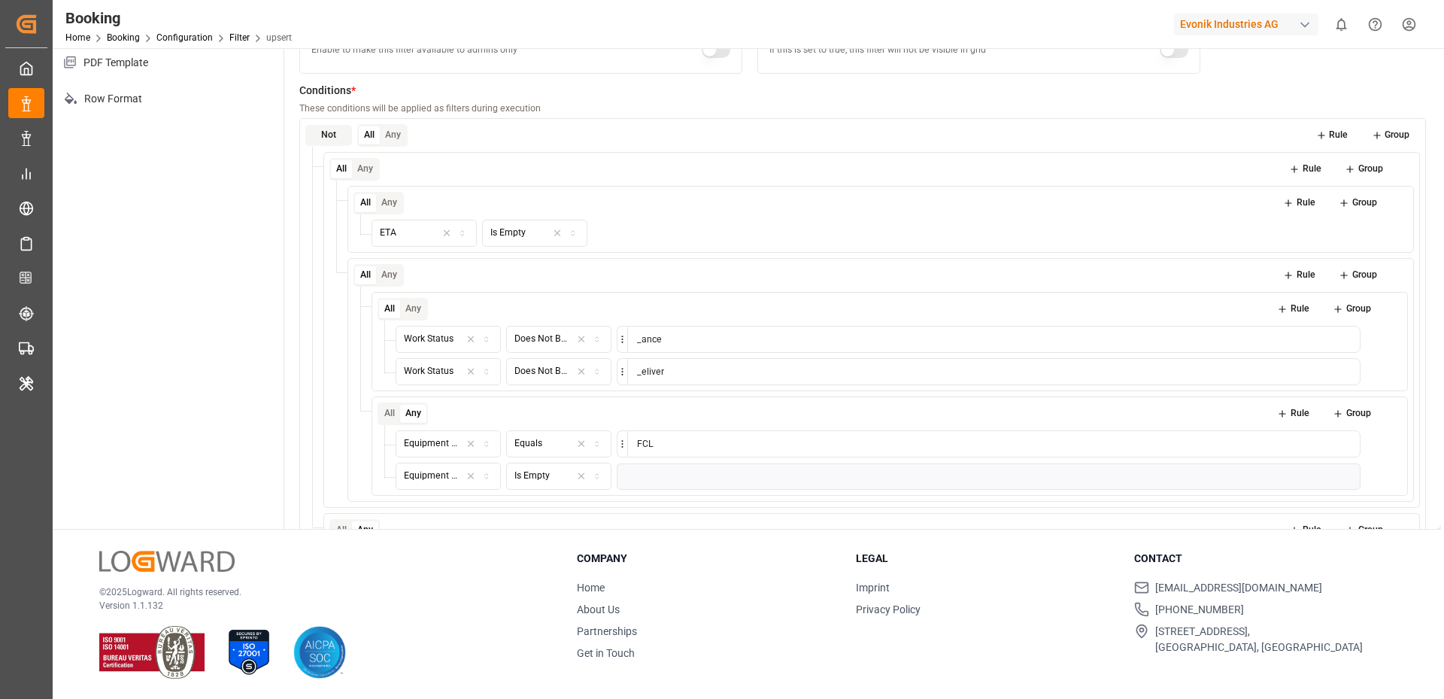
scroll to position [0, 0]
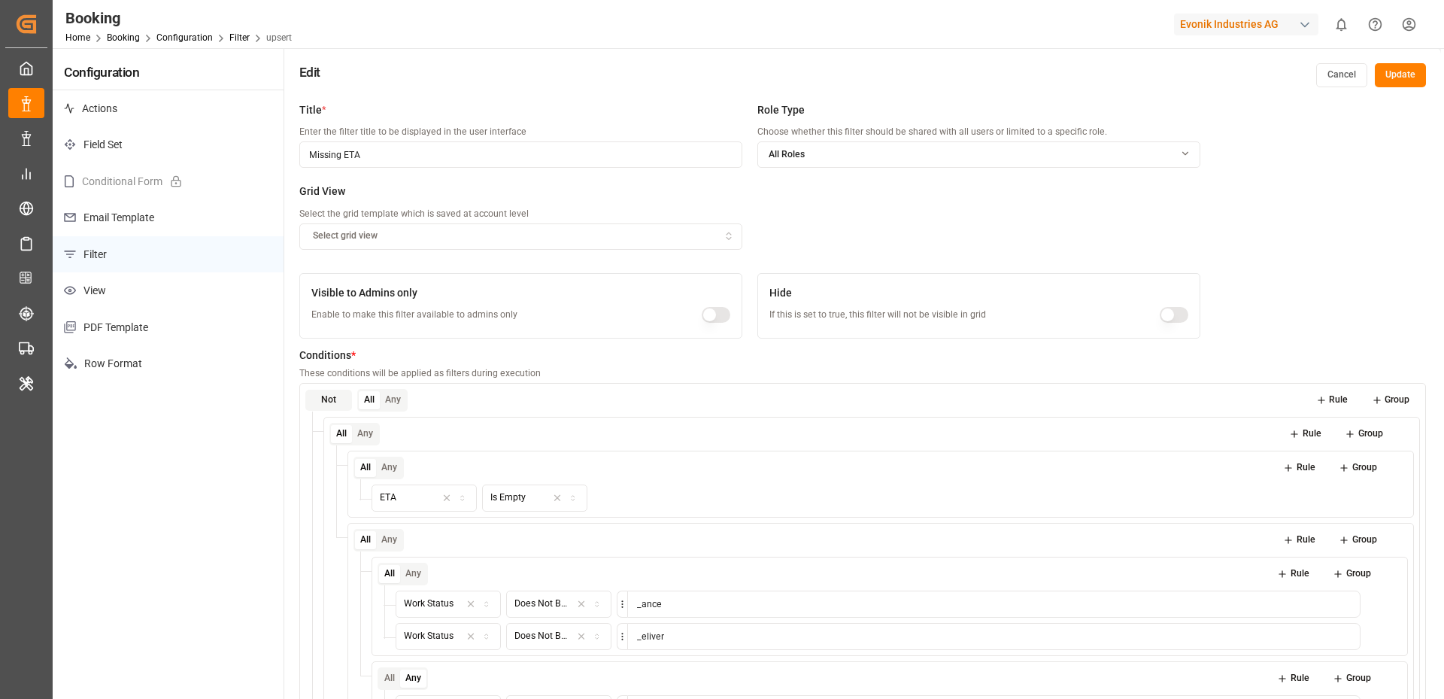
click at [1393, 77] on button "Update" at bounding box center [1400, 75] width 51 height 24
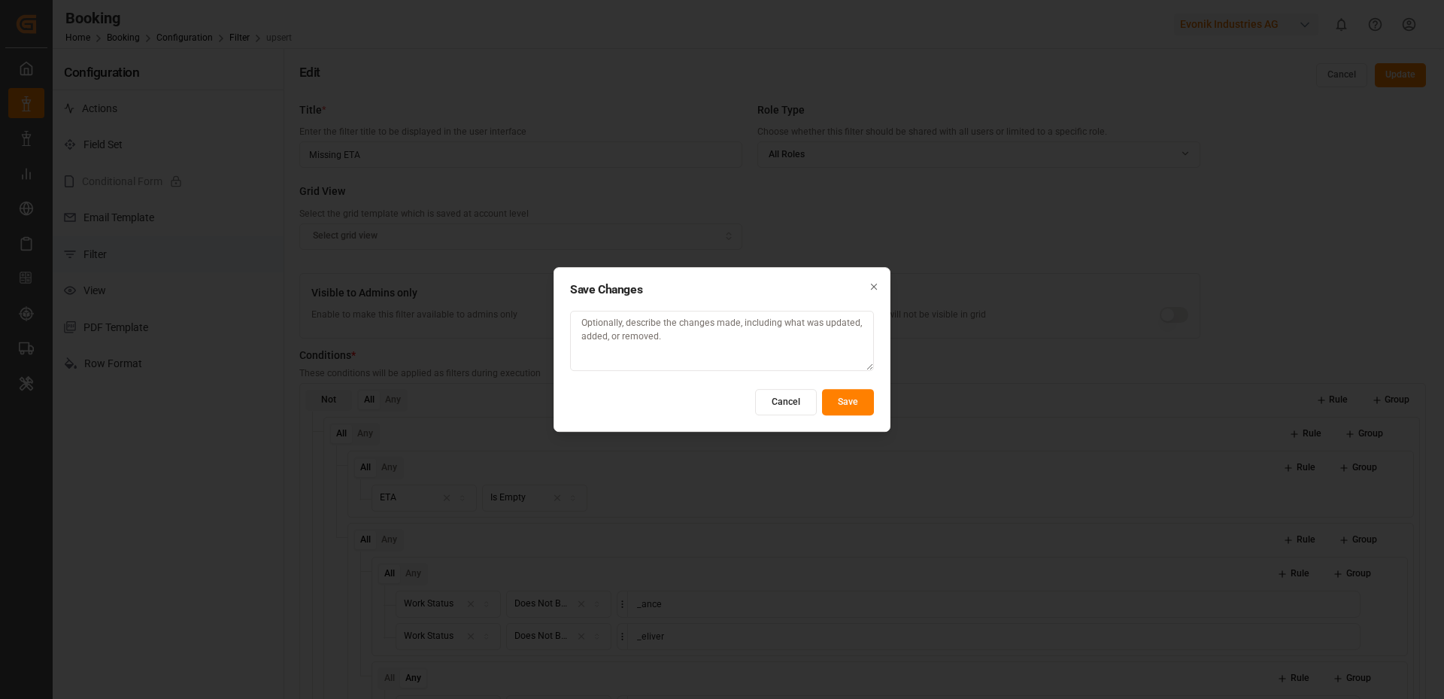
click at [838, 402] on button "Save" at bounding box center [848, 402] width 52 height 26
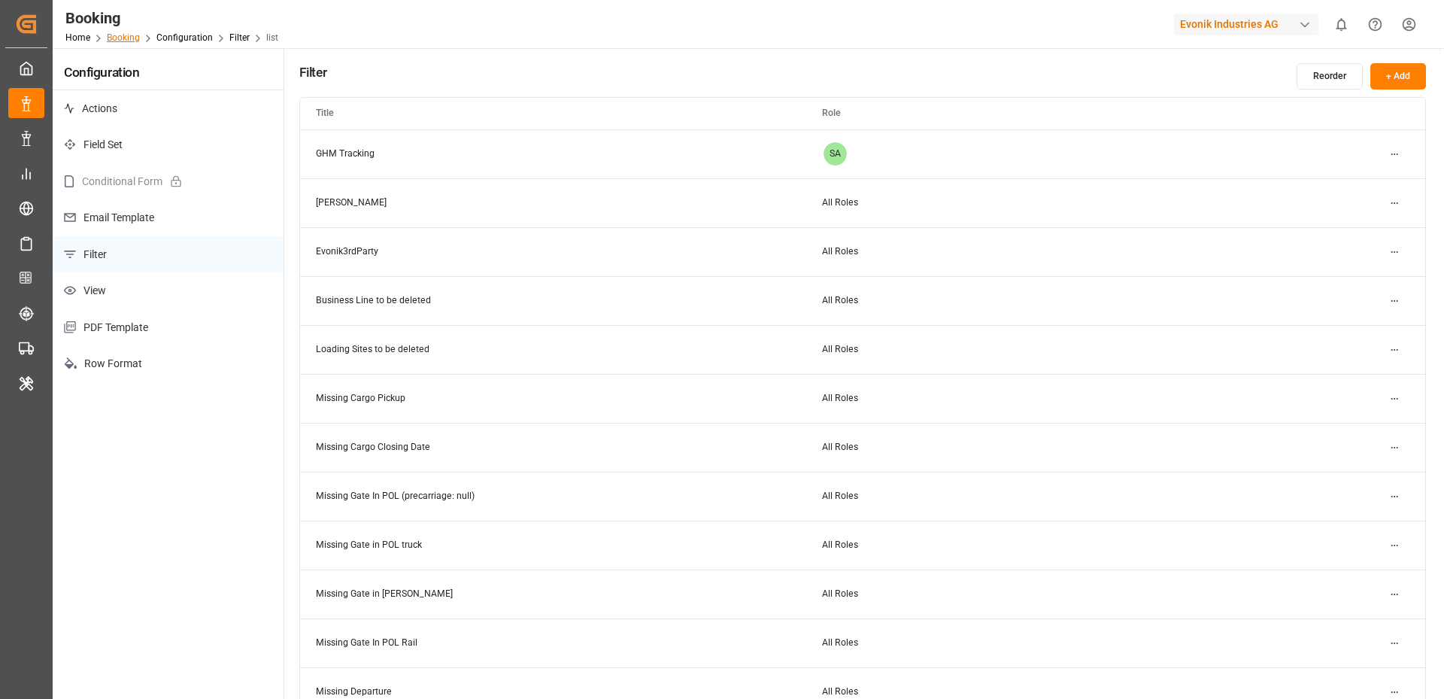
click at [120, 37] on link "Booking" at bounding box center [123, 37] width 33 height 11
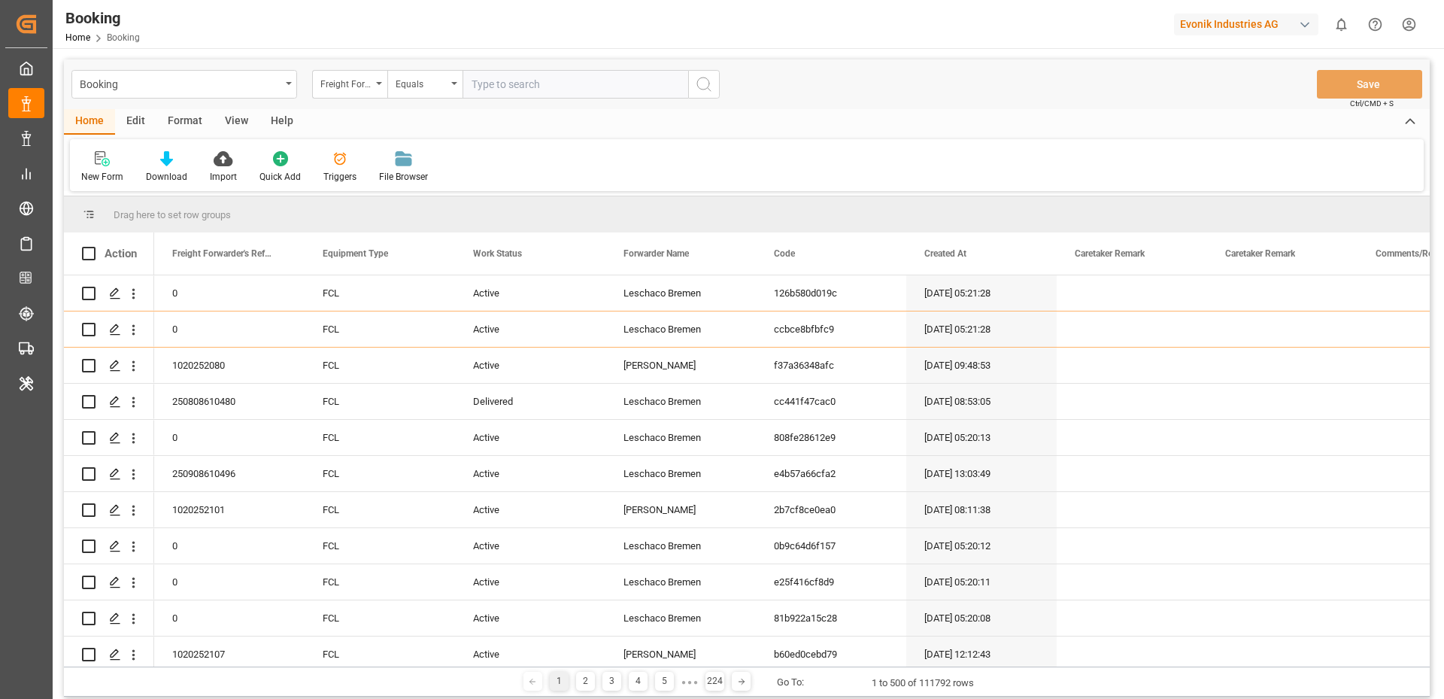
click at [180, 118] on div "Format" at bounding box center [184, 122] width 57 height 26
click at [81, 165] on div at bounding box center [103, 158] width 44 height 16
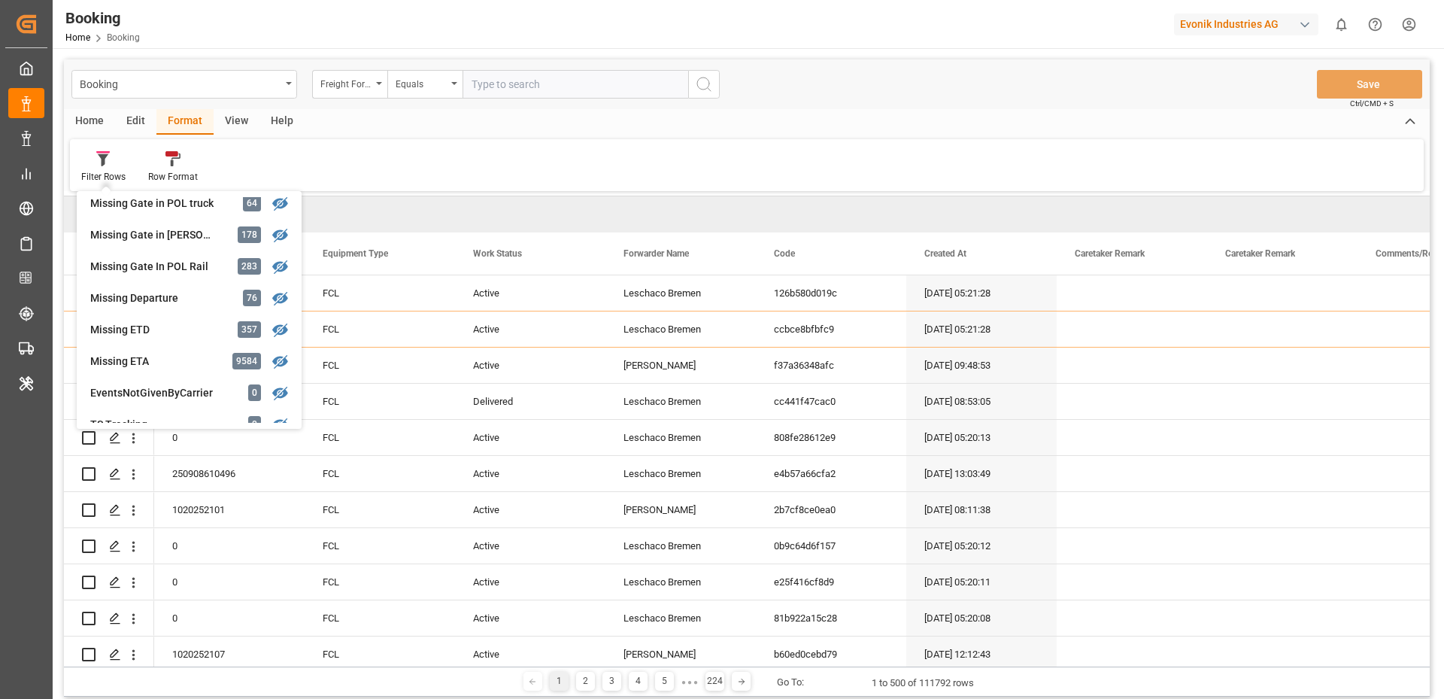
scroll to position [265, 0]
click at [174, 357] on div "Missing ETA" at bounding box center [156, 359] width 132 height 16
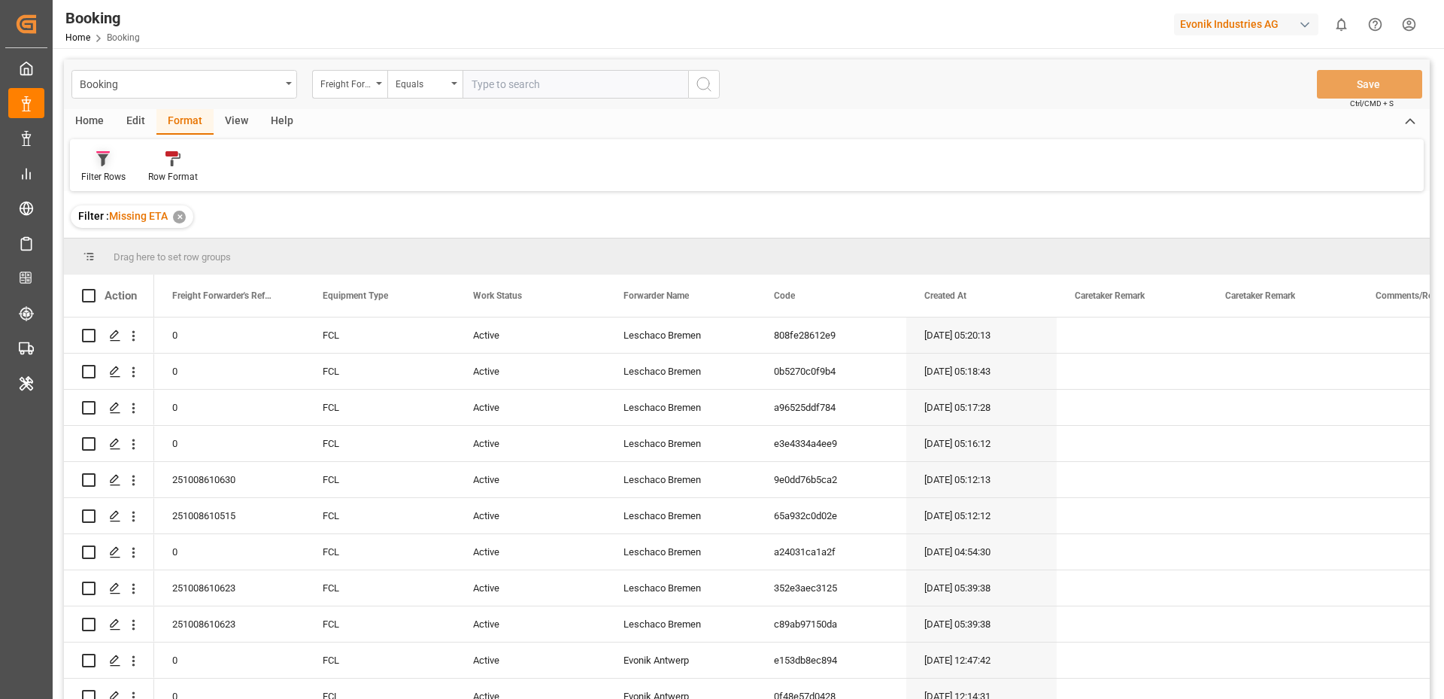
click at [111, 163] on div at bounding box center [103, 158] width 44 height 16
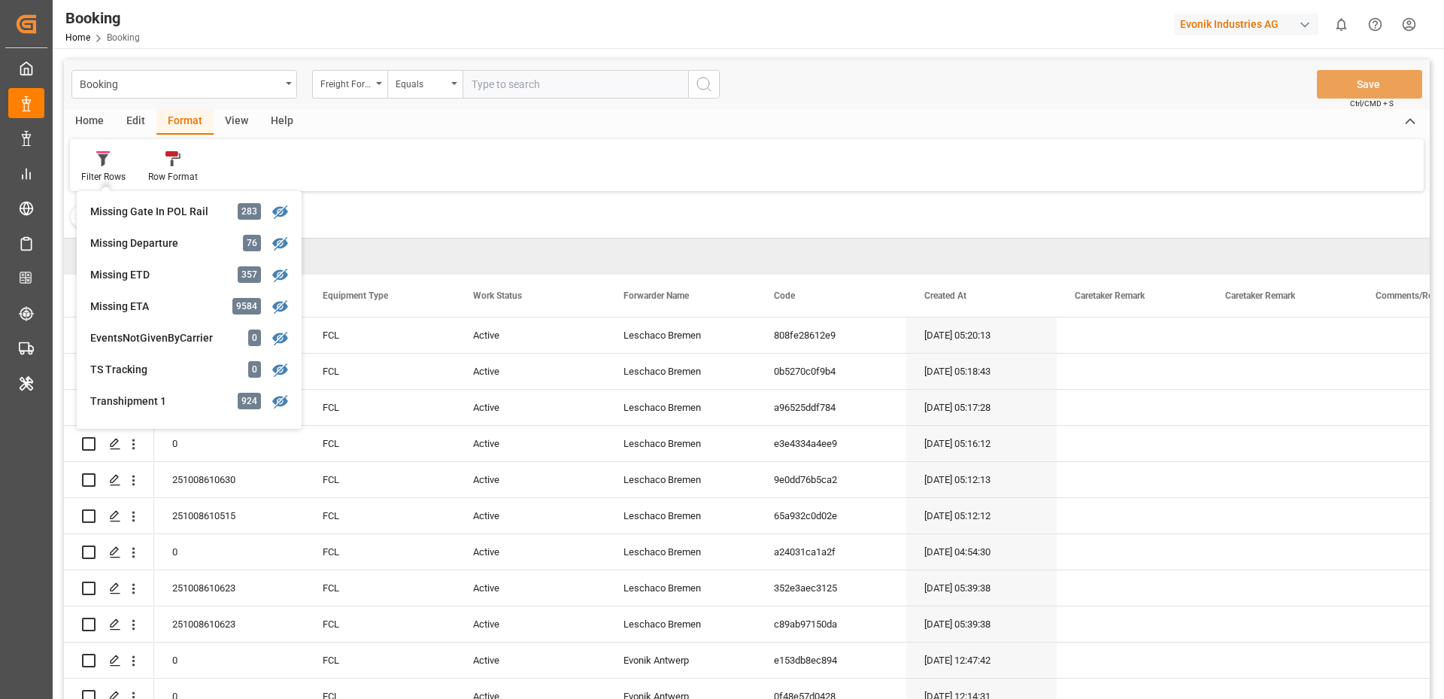
scroll to position [332, 0]
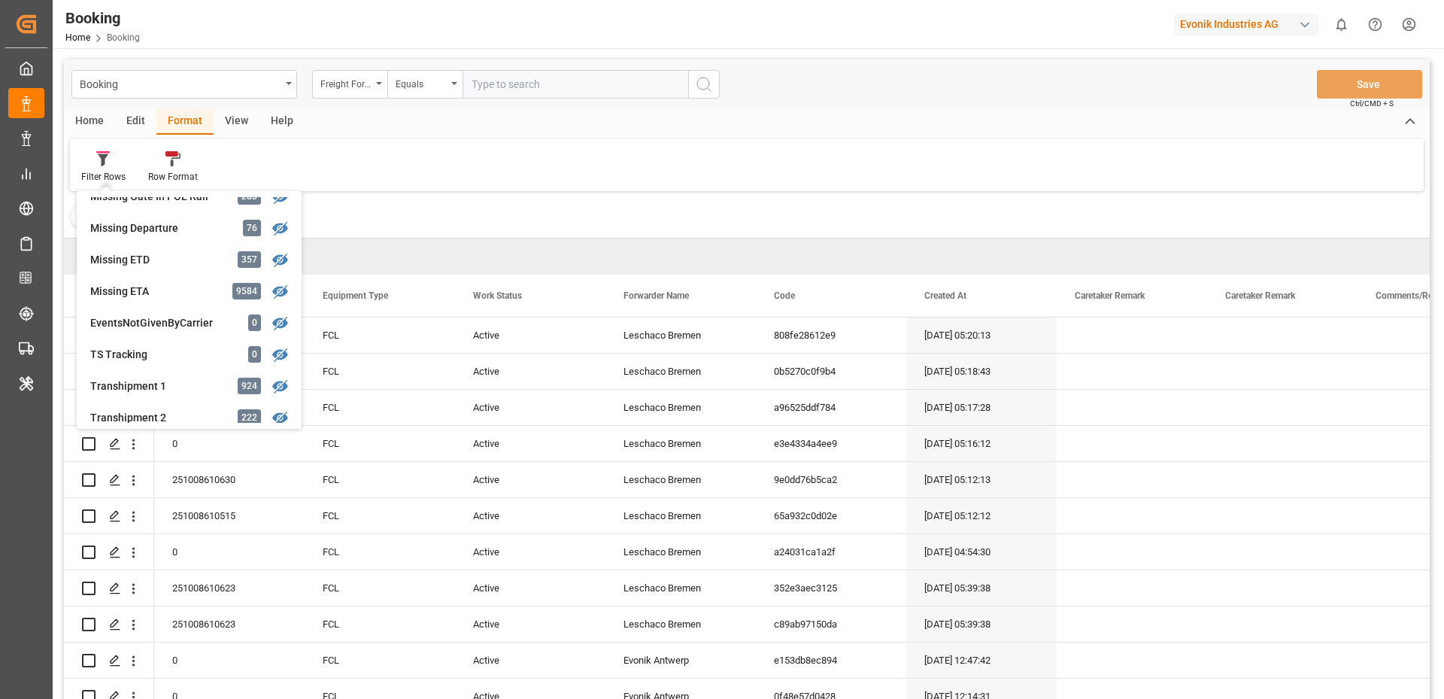
click at [380, 138] on div "Home Edit Format View Help Filter Rows GHM Tracking 2938 Karl gross 0 Evonik3rd…" at bounding box center [747, 150] width 1366 height 82
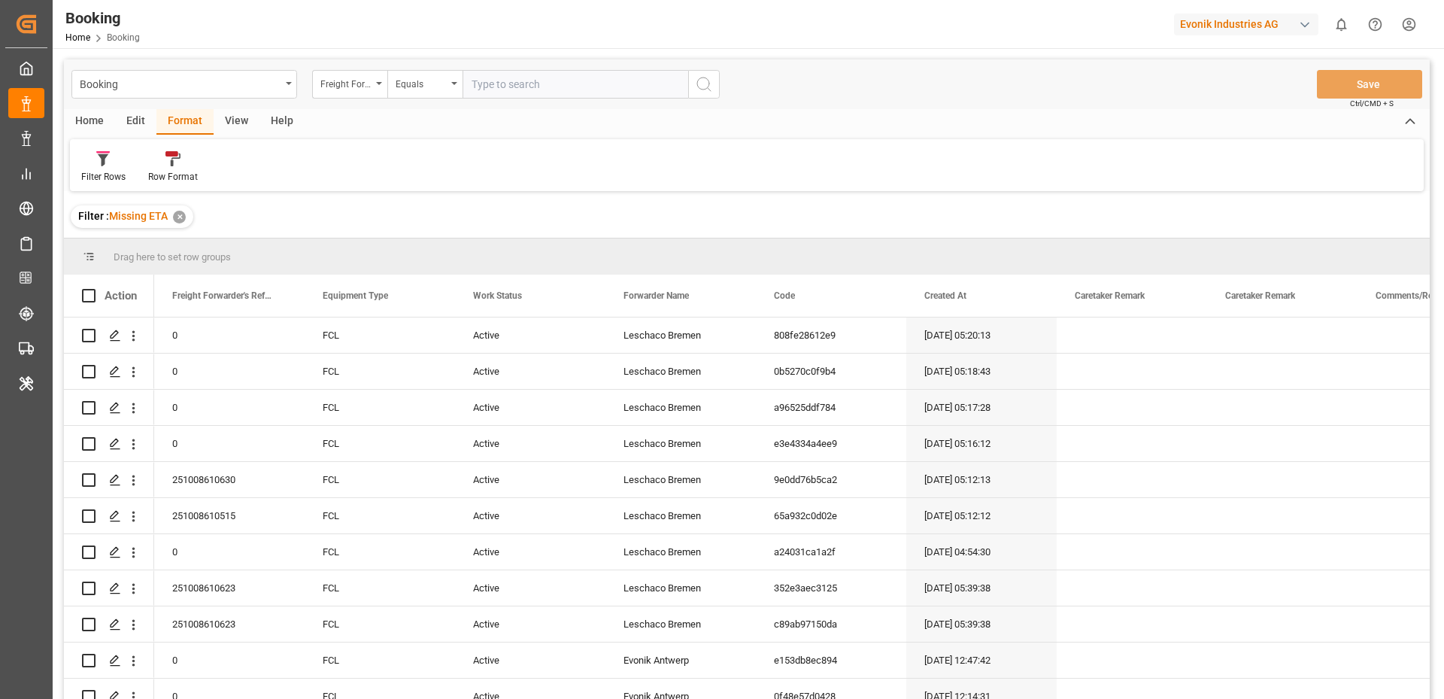
click at [135, 123] on div "Edit" at bounding box center [135, 122] width 41 height 26
click at [304, 164] on icon at bounding box center [314, 158] width 21 height 15
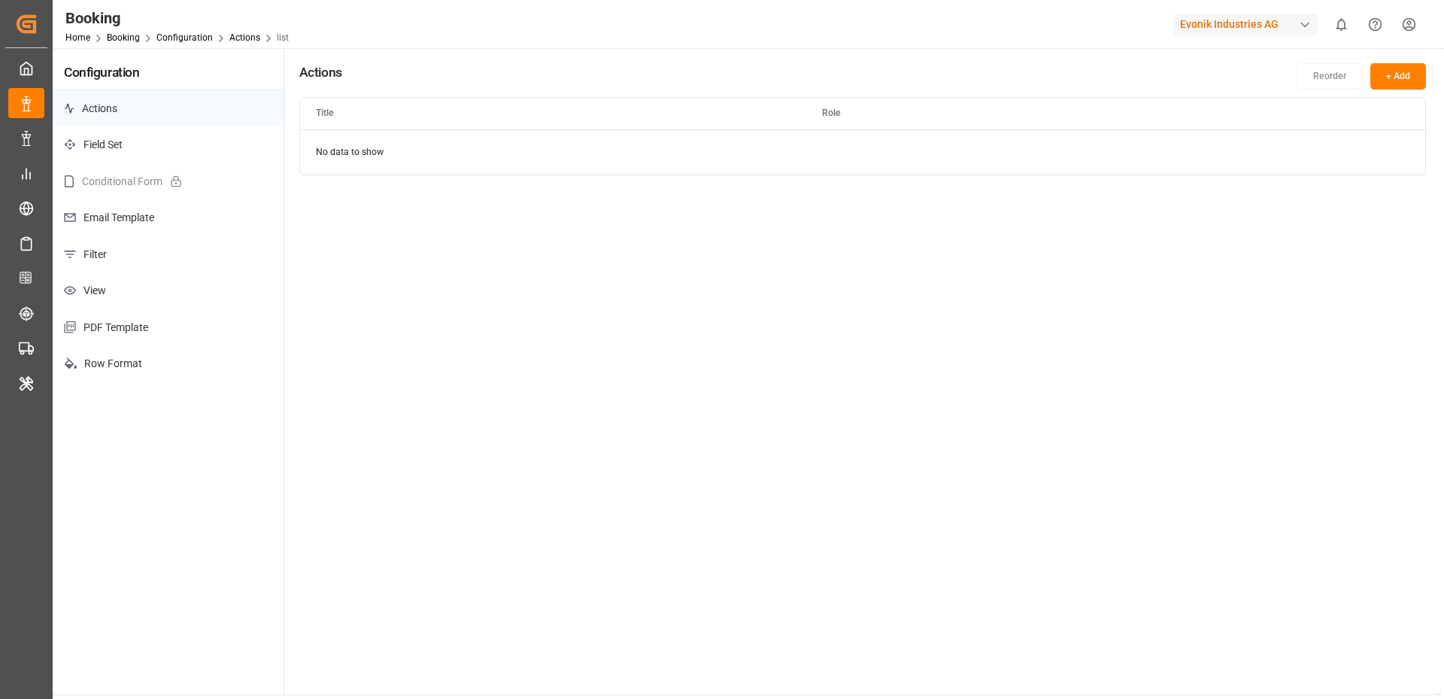
click at [126, 259] on p "Filter" at bounding box center [168, 254] width 231 height 37
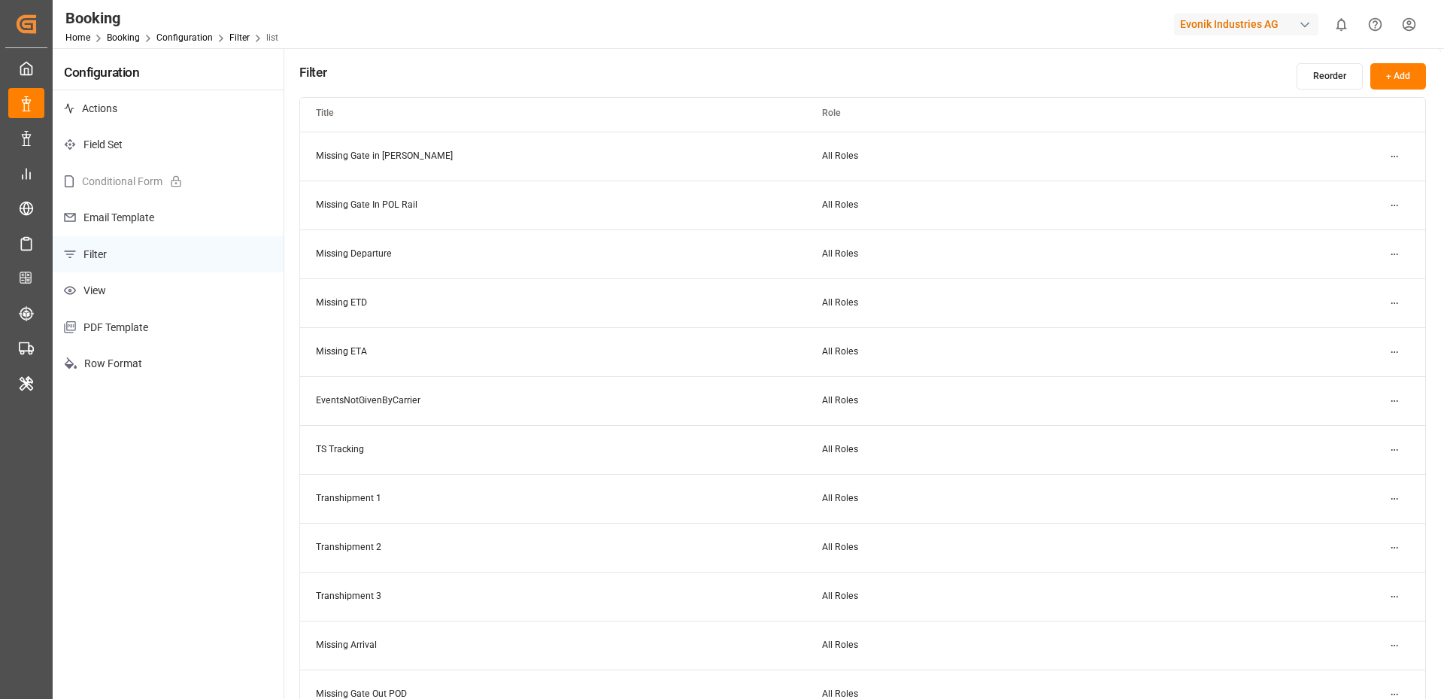
scroll to position [440, 0]
click at [1401, 350] on html "Created by potrace 1.15, written by Peter Selinger 2001-2017 Created by potrace…" at bounding box center [722, 349] width 1444 height 699
click at [1357, 375] on div "Edit" at bounding box center [1367, 379] width 77 height 21
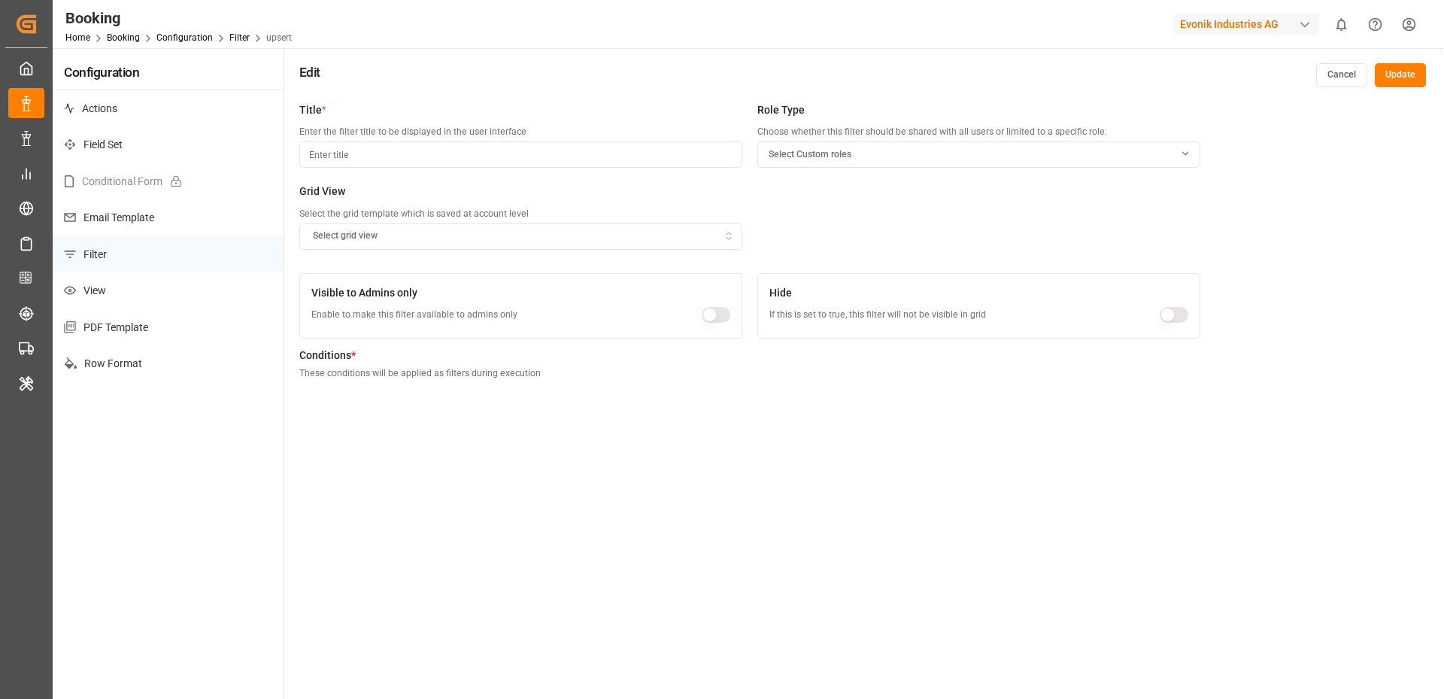
type input "Missing ETA"
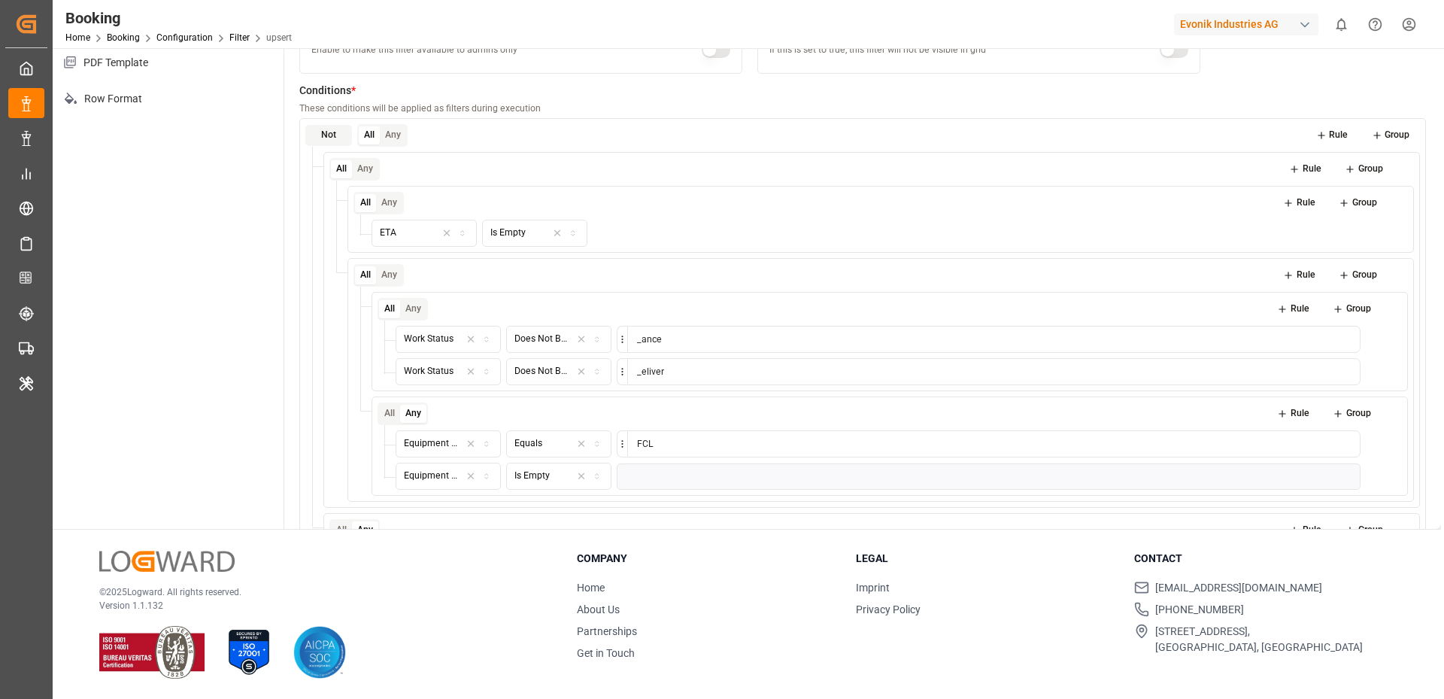
scroll to position [239, 0]
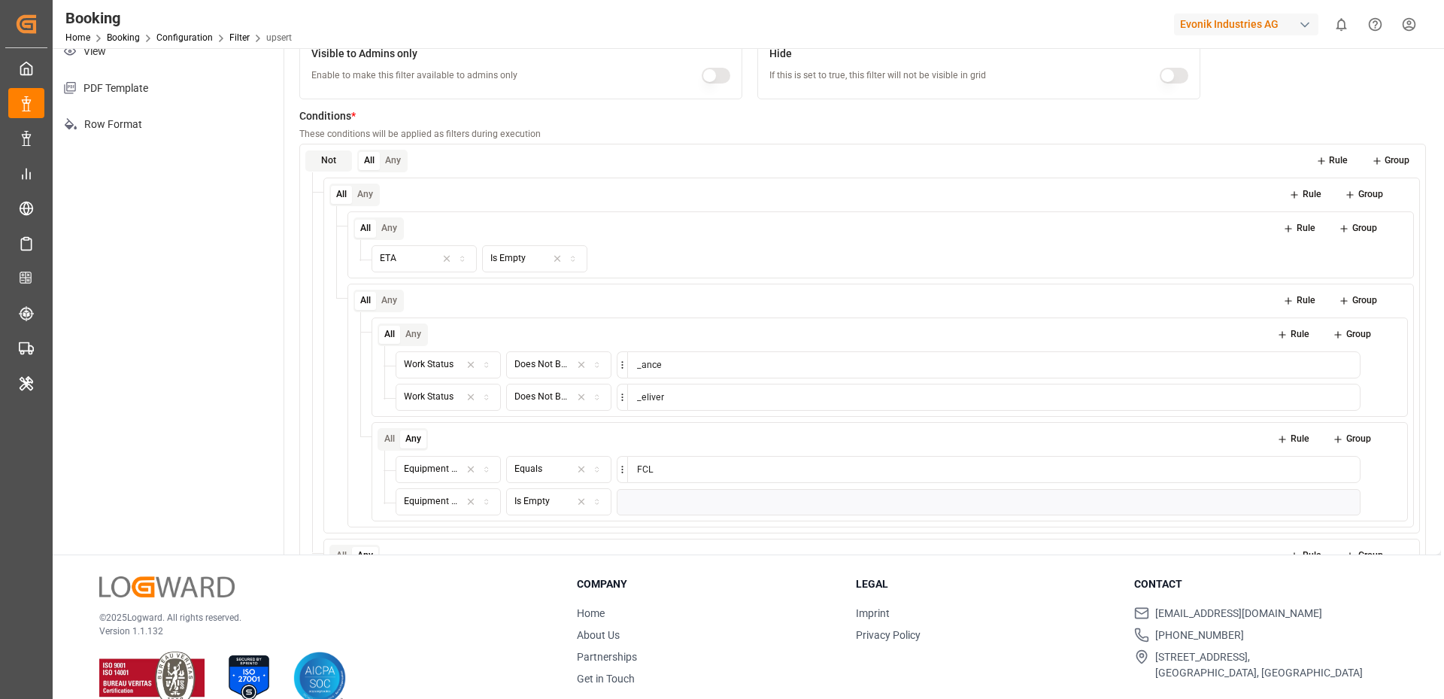
click at [1397, 155] on button "Group" at bounding box center [1390, 160] width 59 height 21
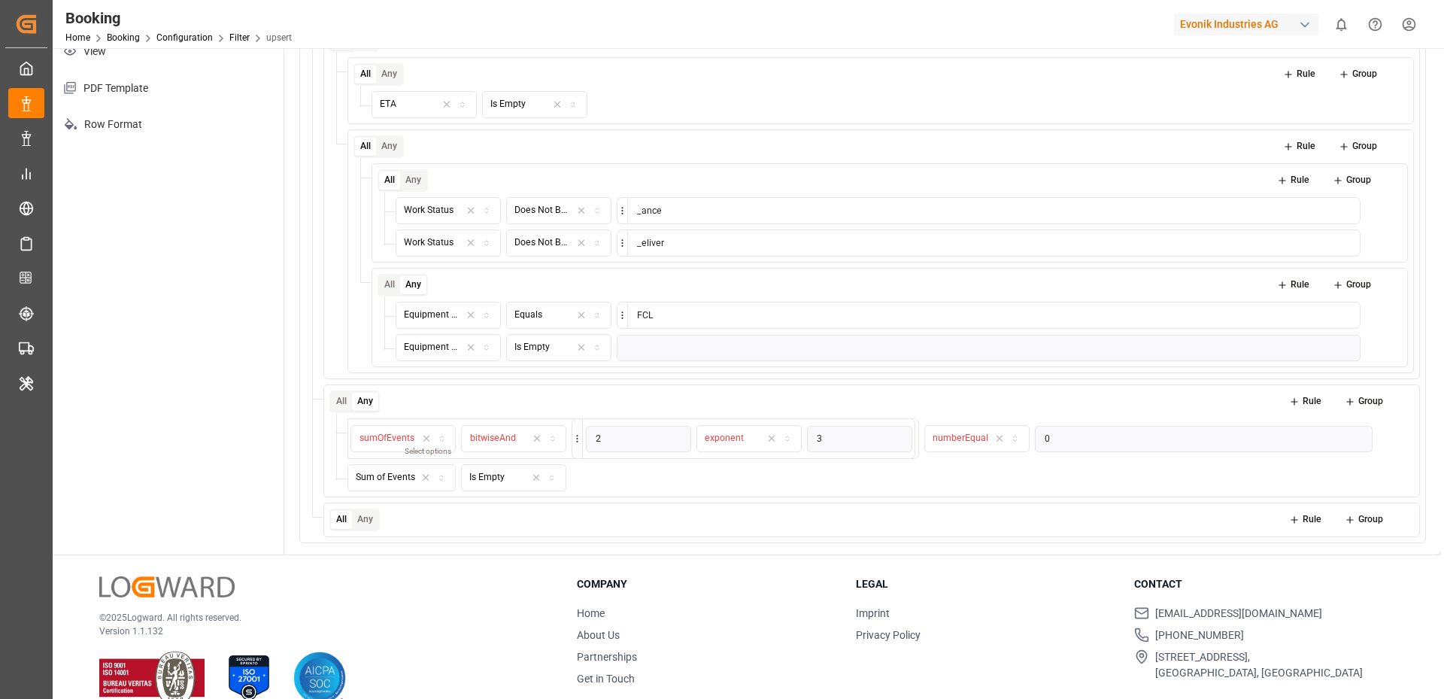
scroll to position [265, 0]
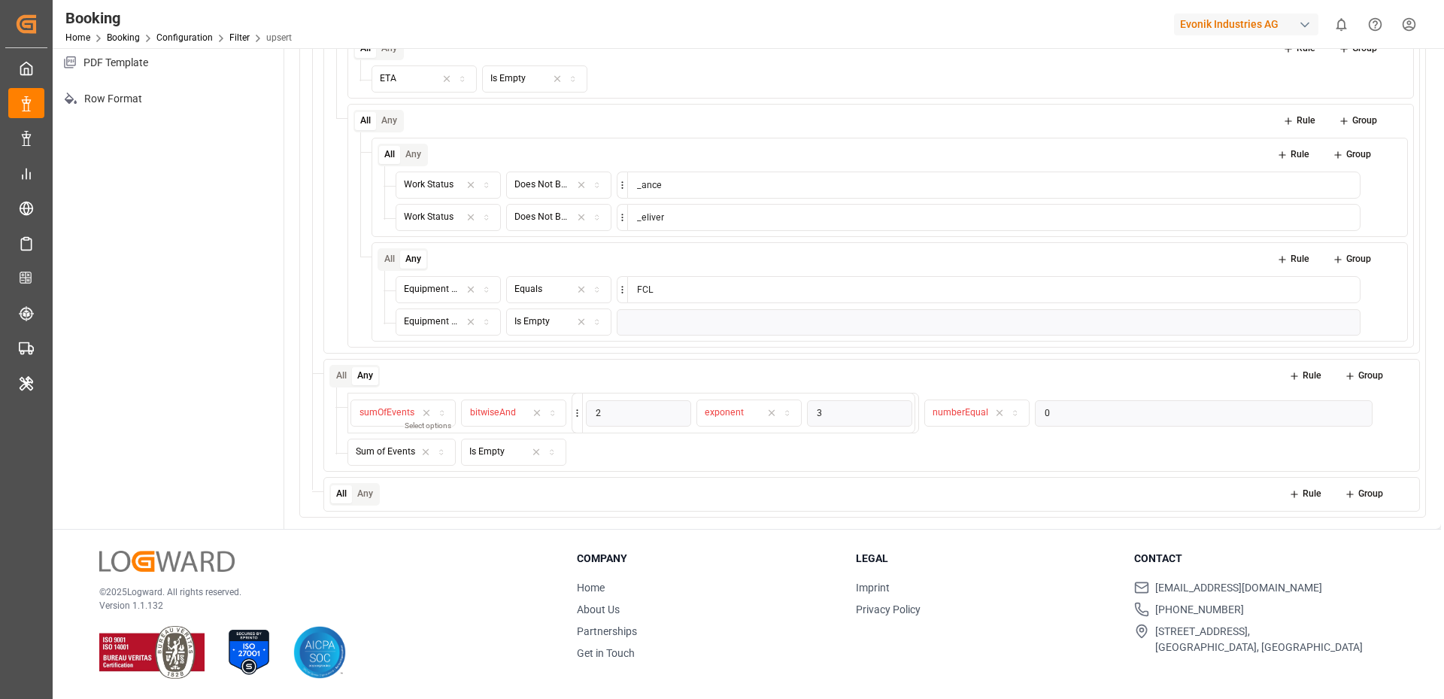
click at [1301, 489] on button "Rule" at bounding box center [1305, 494] width 53 height 21
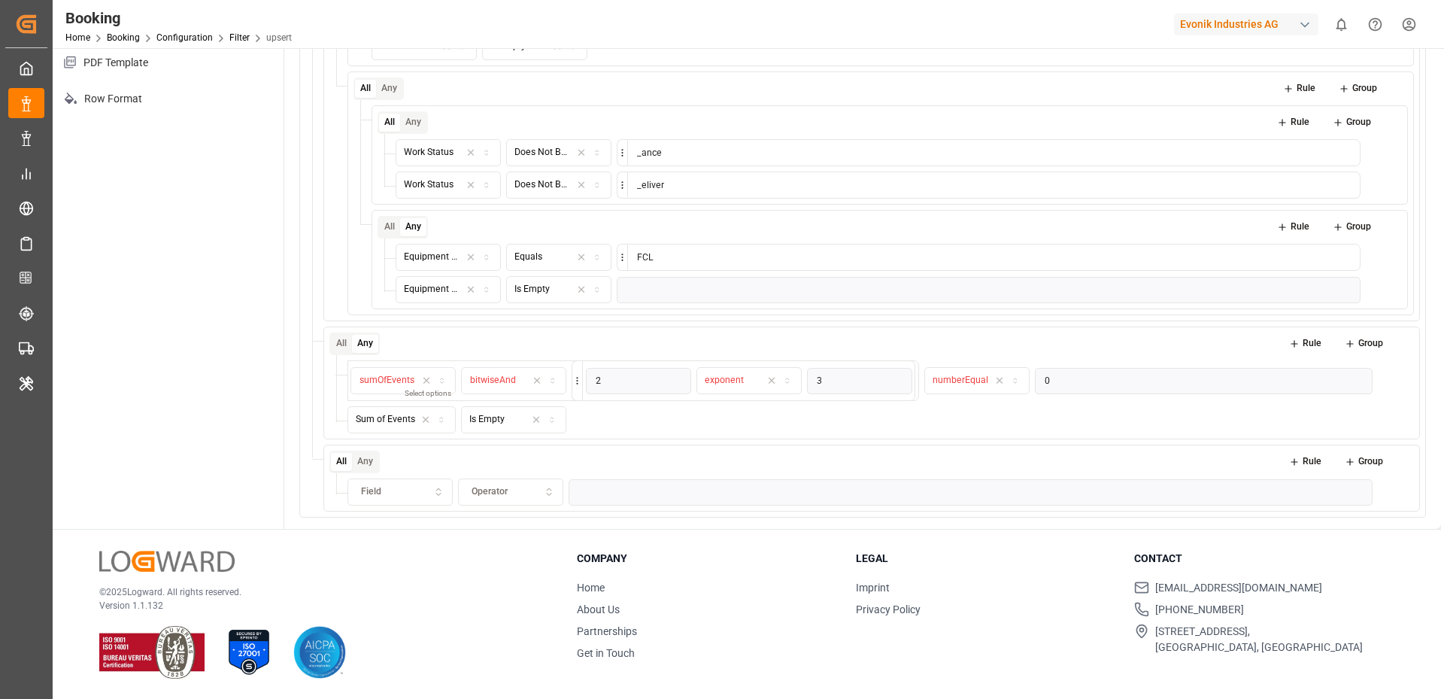
click at [422, 488] on div "Field" at bounding box center [399, 492] width 99 height 14
type input "delive"
click at [402, 545] on div "Delivery No." at bounding box center [442, 545] width 191 height 21
click at [507, 478] on button "Operator" at bounding box center [510, 491] width 105 height 27
click at [487, 547] on div "Includes" at bounding box center [552, 545] width 188 height 21
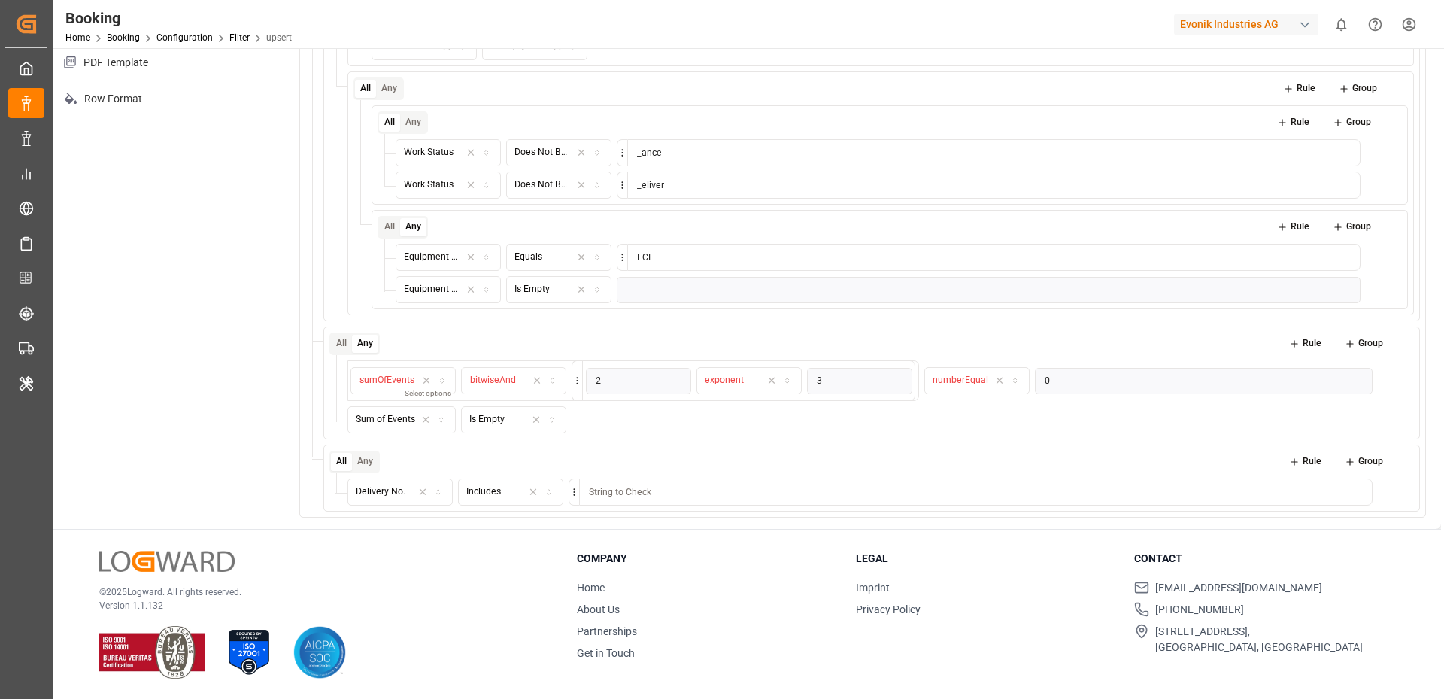
click at [615, 473] on div "Delivery No. Includes" at bounding box center [871, 489] width 1084 height 32
click at [607, 484] on input at bounding box center [975, 491] width 793 height 27
type input "1"
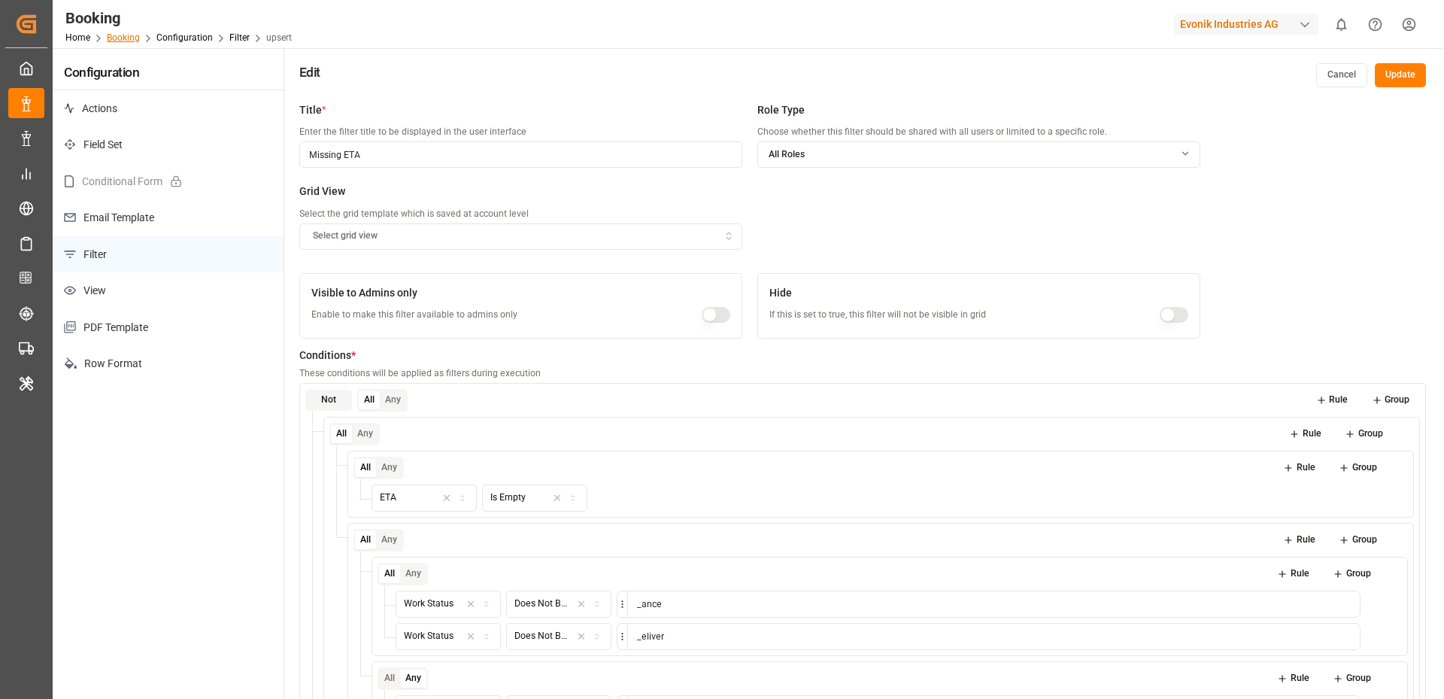
click at [122, 36] on link "Booking" at bounding box center [123, 37] width 33 height 11
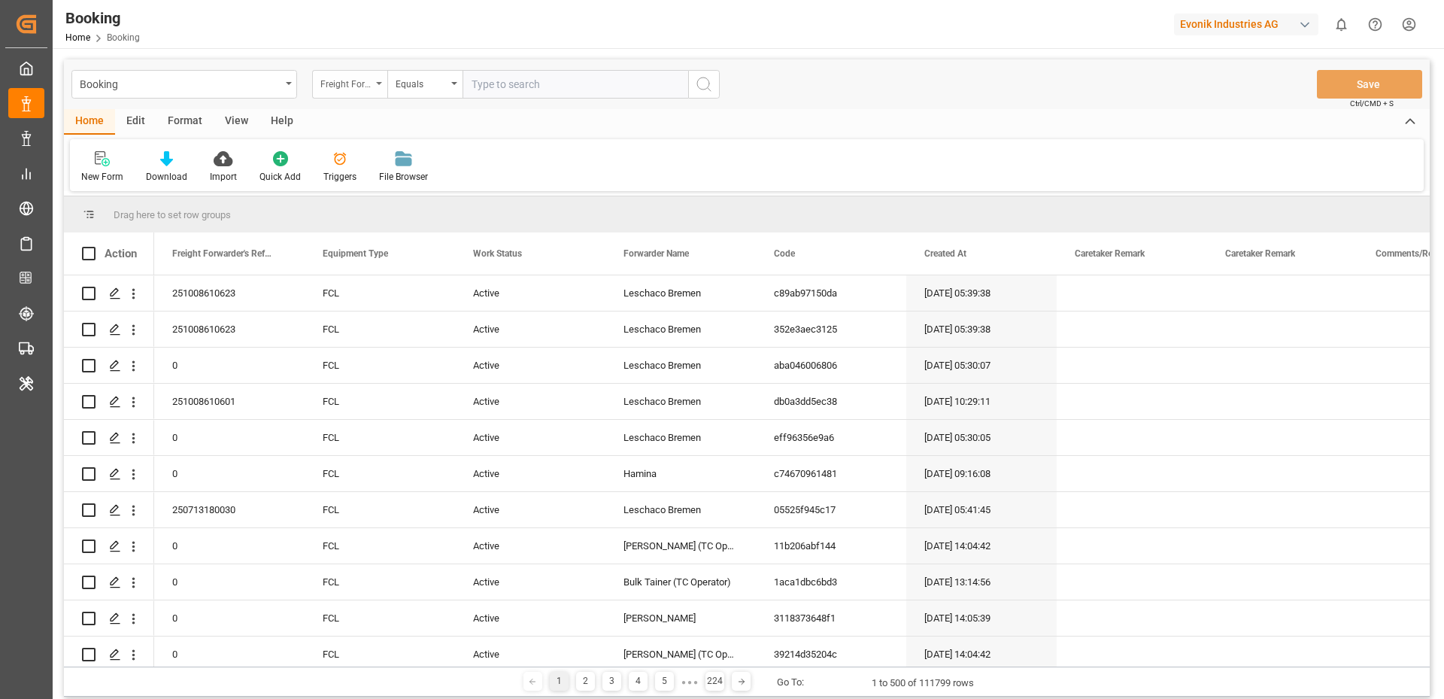
click at [387, 80] on div "Freight Forwarder's Reference No." at bounding box center [349, 84] width 75 height 29
type input "deliv"
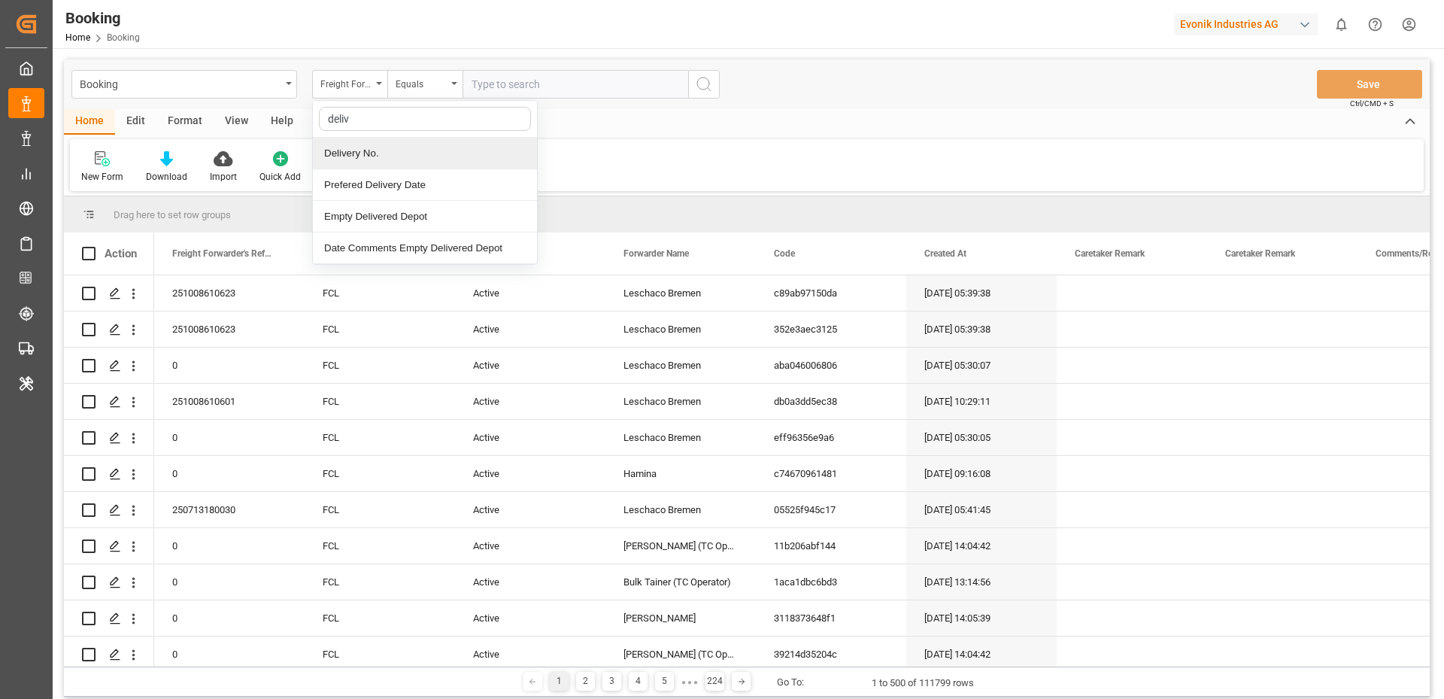
click at [366, 153] on div "Delivery No." at bounding box center [425, 154] width 224 height 32
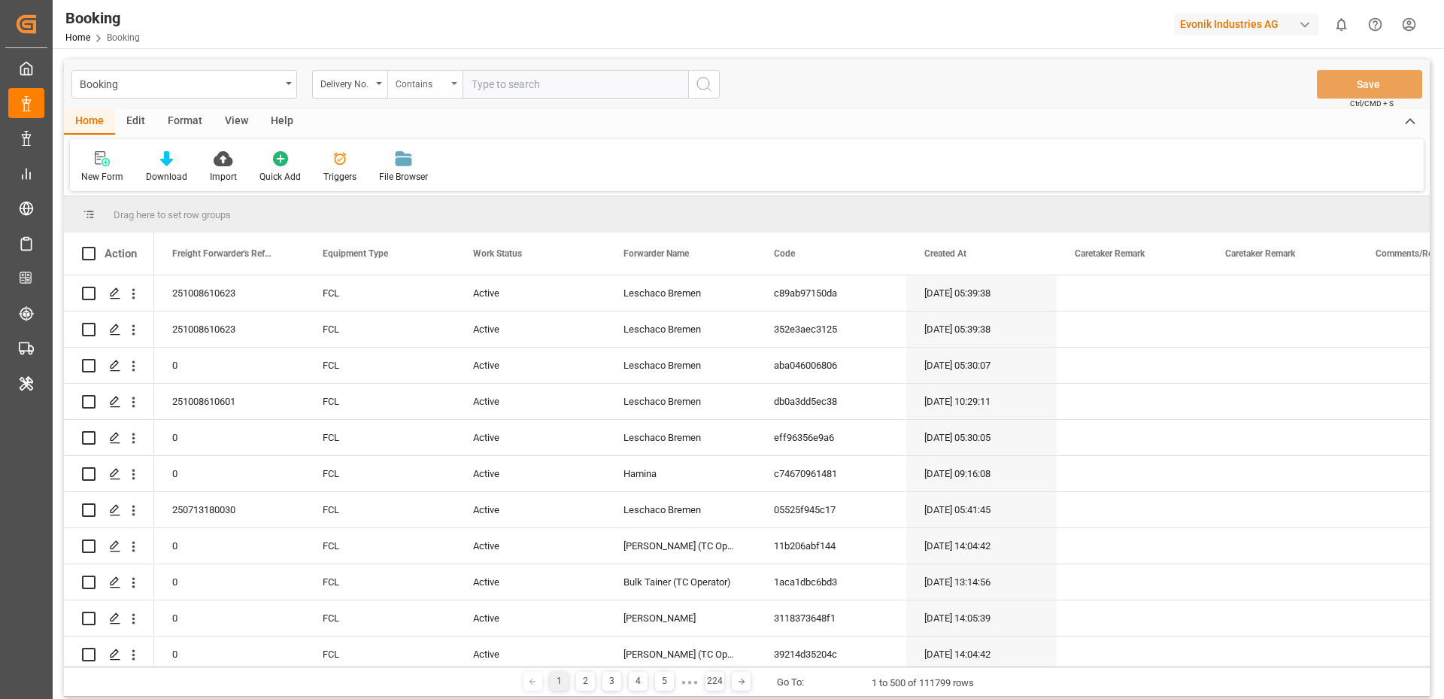
click at [415, 83] on div "Contains" at bounding box center [421, 82] width 51 height 17
click at [347, 118] on div "Home Edit Format View Help" at bounding box center [747, 122] width 1366 height 26
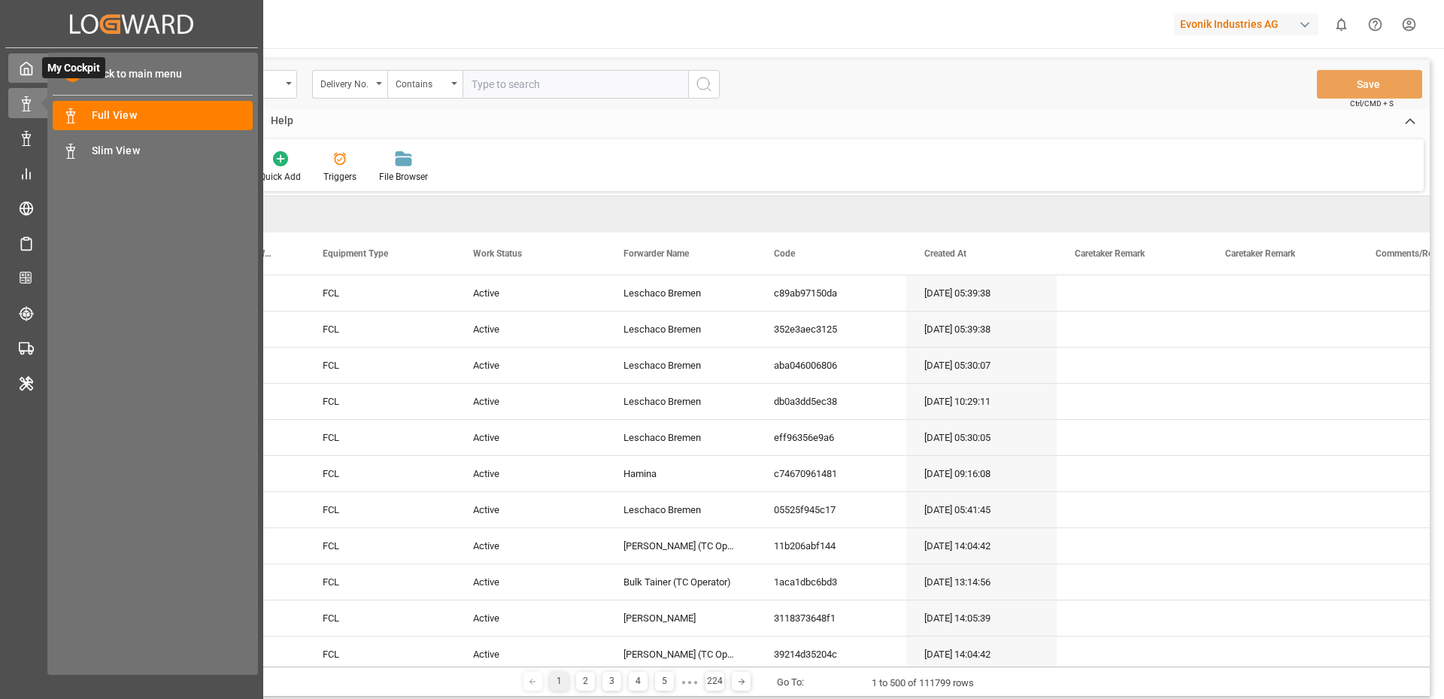
click at [36, 74] on div "My Cockpit My Cockpit" at bounding box center [131, 67] width 247 height 29
